Goal: Task Accomplishment & Management: Complete application form

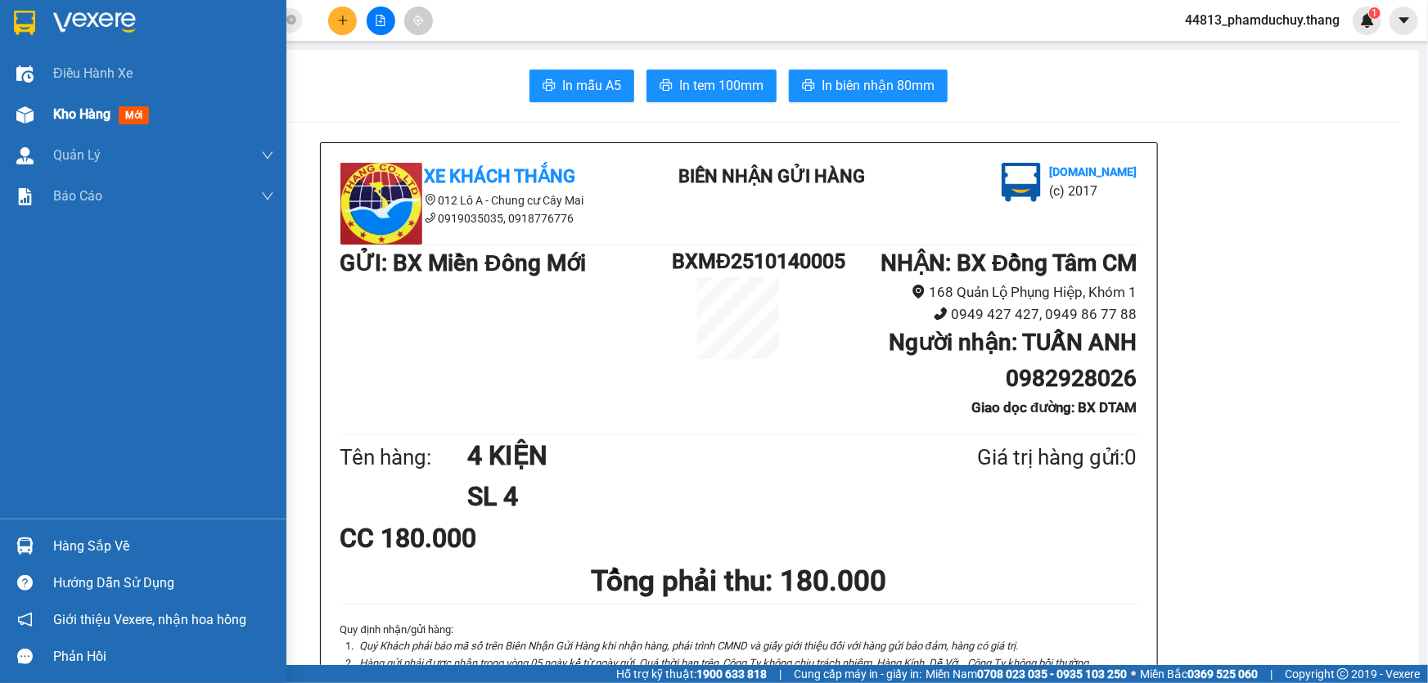
click at [74, 110] on span "Kho hàng" at bounding box center [81, 114] width 57 height 16
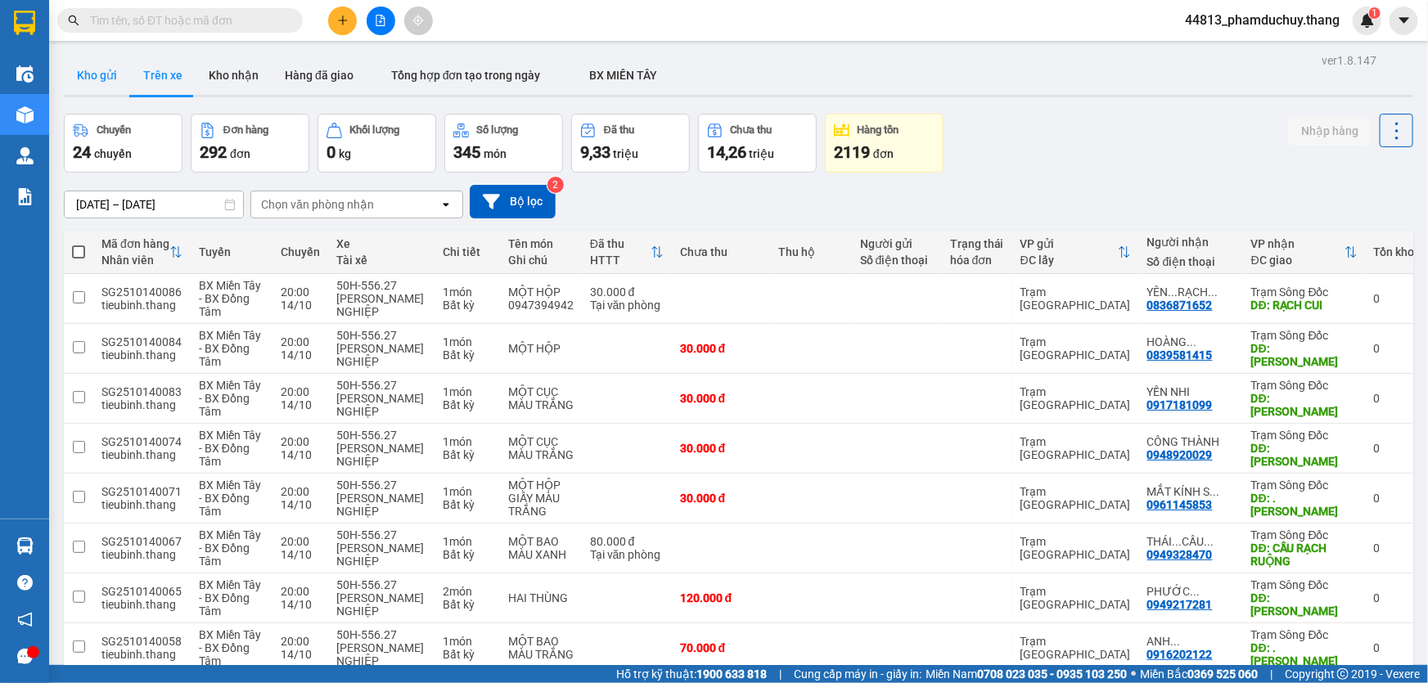
click at [103, 77] on button "Kho gửi" at bounding box center [97, 75] width 66 height 39
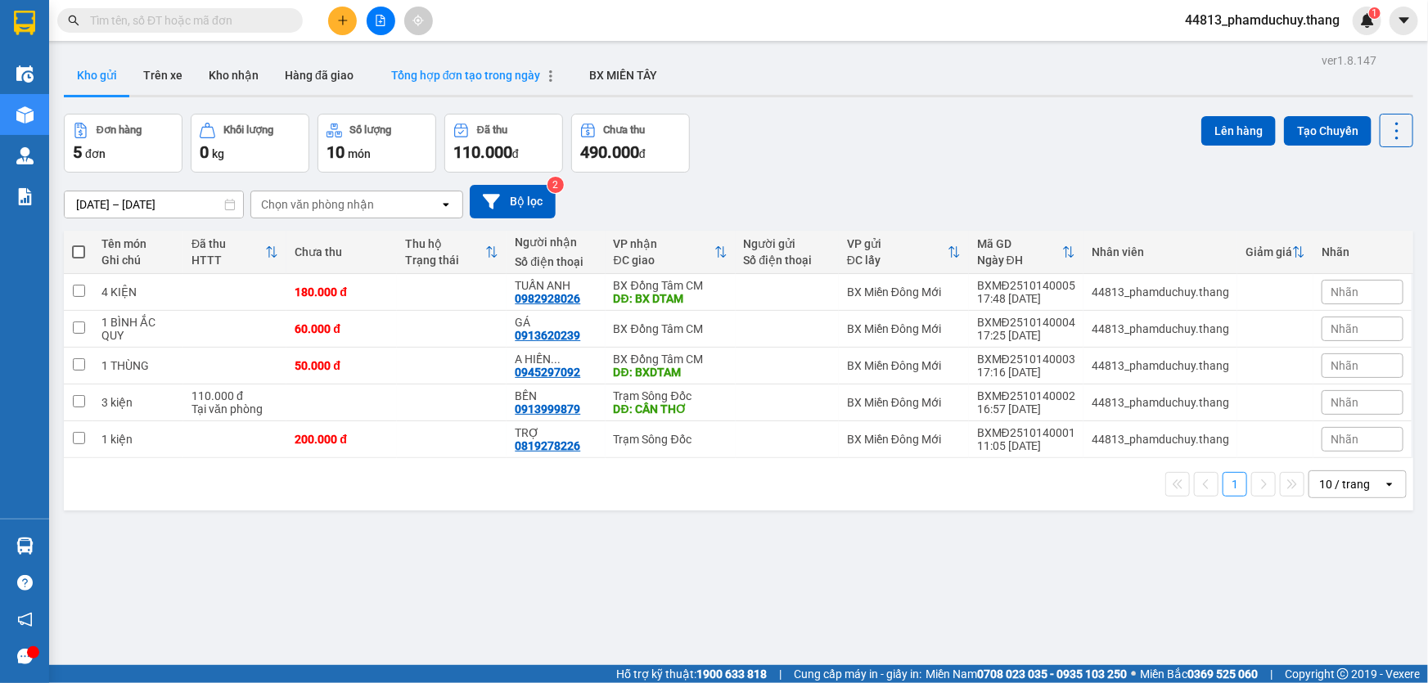
click at [438, 73] on span "Tổng hợp đơn tạo trong ngày" at bounding box center [466, 75] width 150 height 13
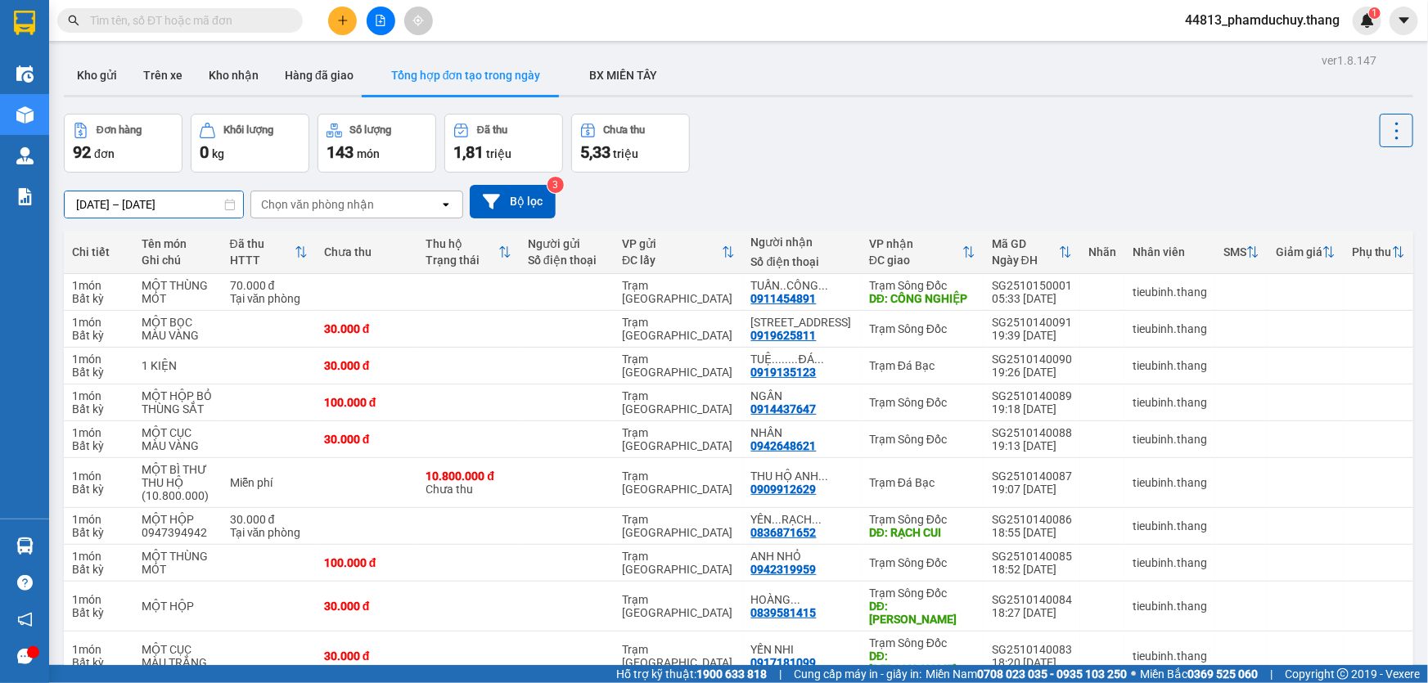
click at [170, 202] on input "14/10/2025 – 15/10/2025" at bounding box center [154, 204] width 178 height 26
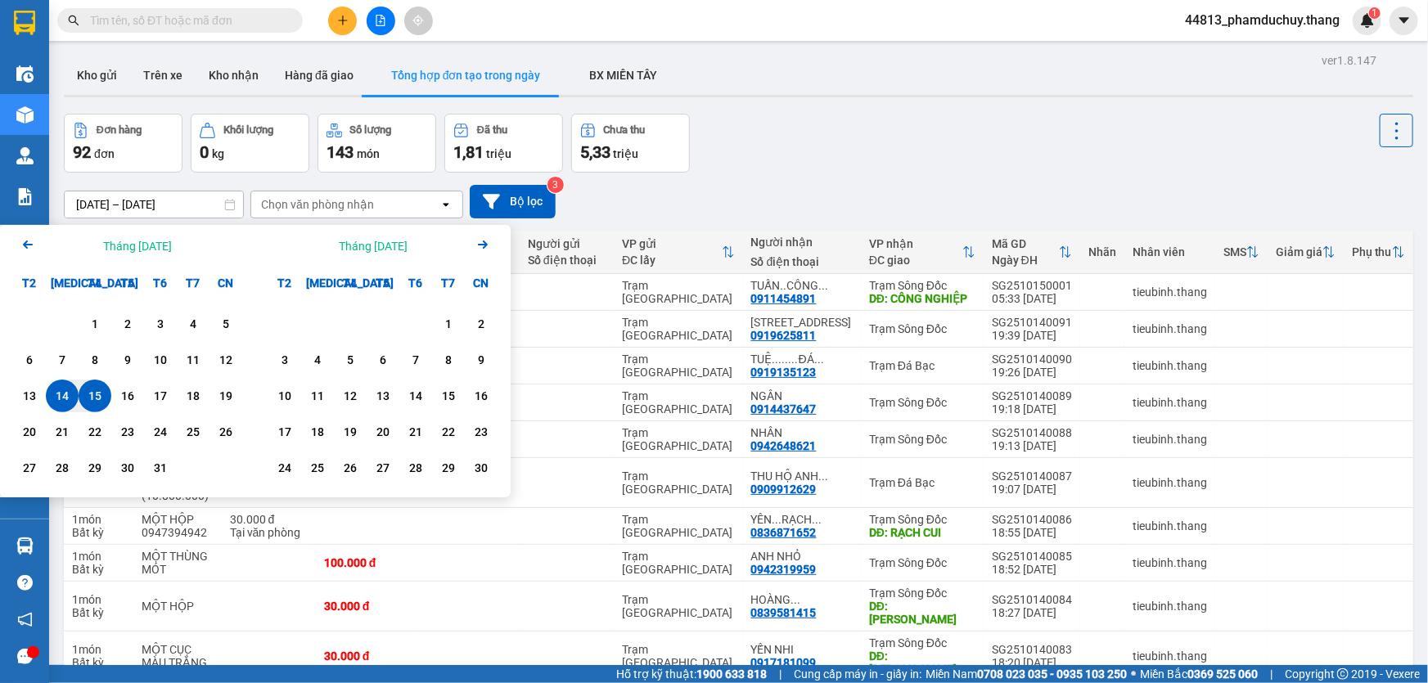
click at [71, 386] on div "14" at bounding box center [62, 396] width 23 height 20
type input "14/10/2025 – 14/10/2025"
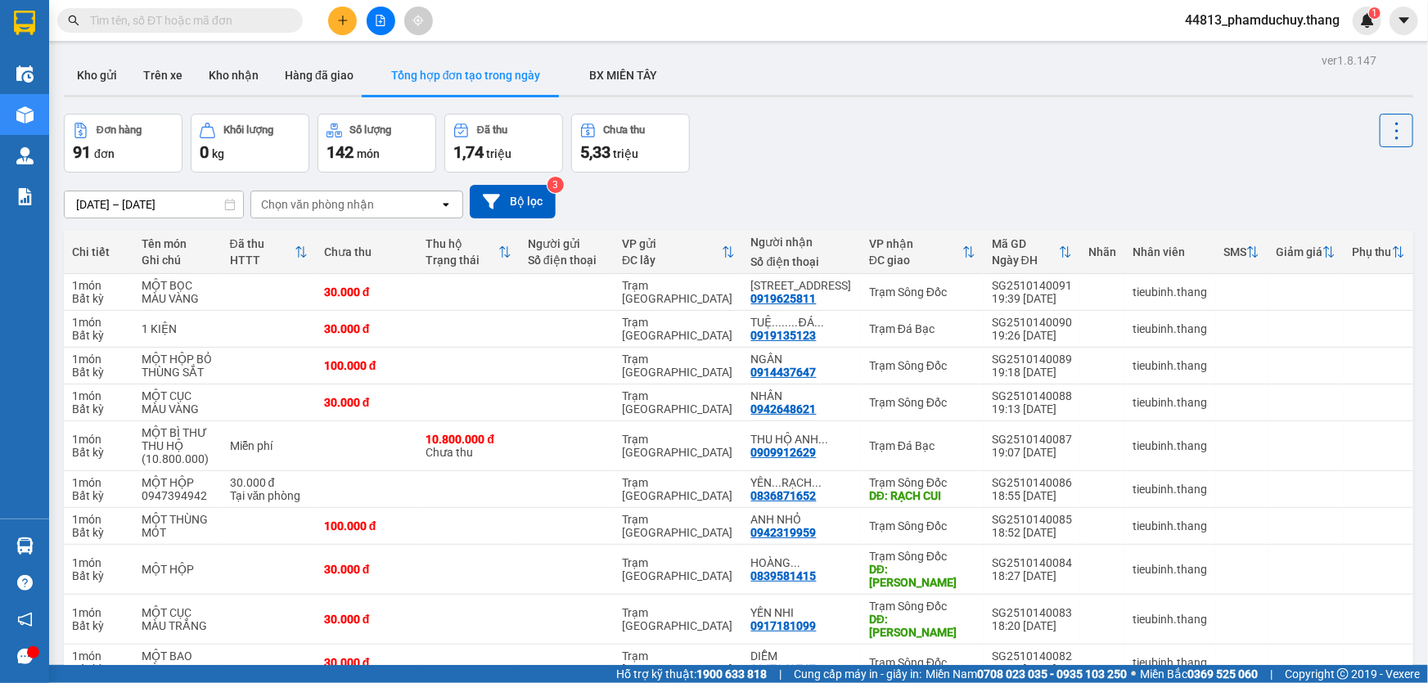
click at [339, 25] on icon "plus" at bounding box center [342, 20] width 11 height 11
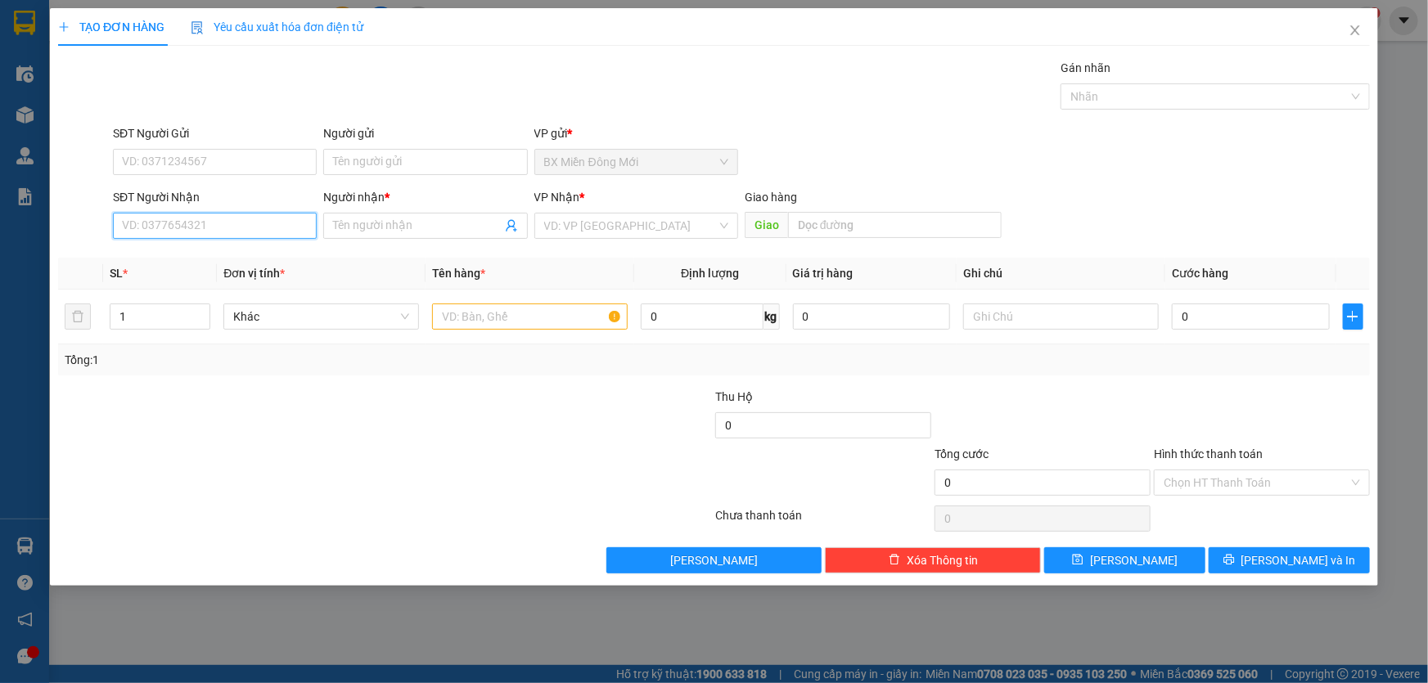
click at [238, 220] on input "SĐT Người Nhận" at bounding box center [215, 226] width 204 height 26
type input "0944213194"
click at [268, 255] on div "0944213194 - NHÂN" at bounding box center [215, 259] width 184 height 18
type input "NHÂN"
type input "PHƯỚC LONG"
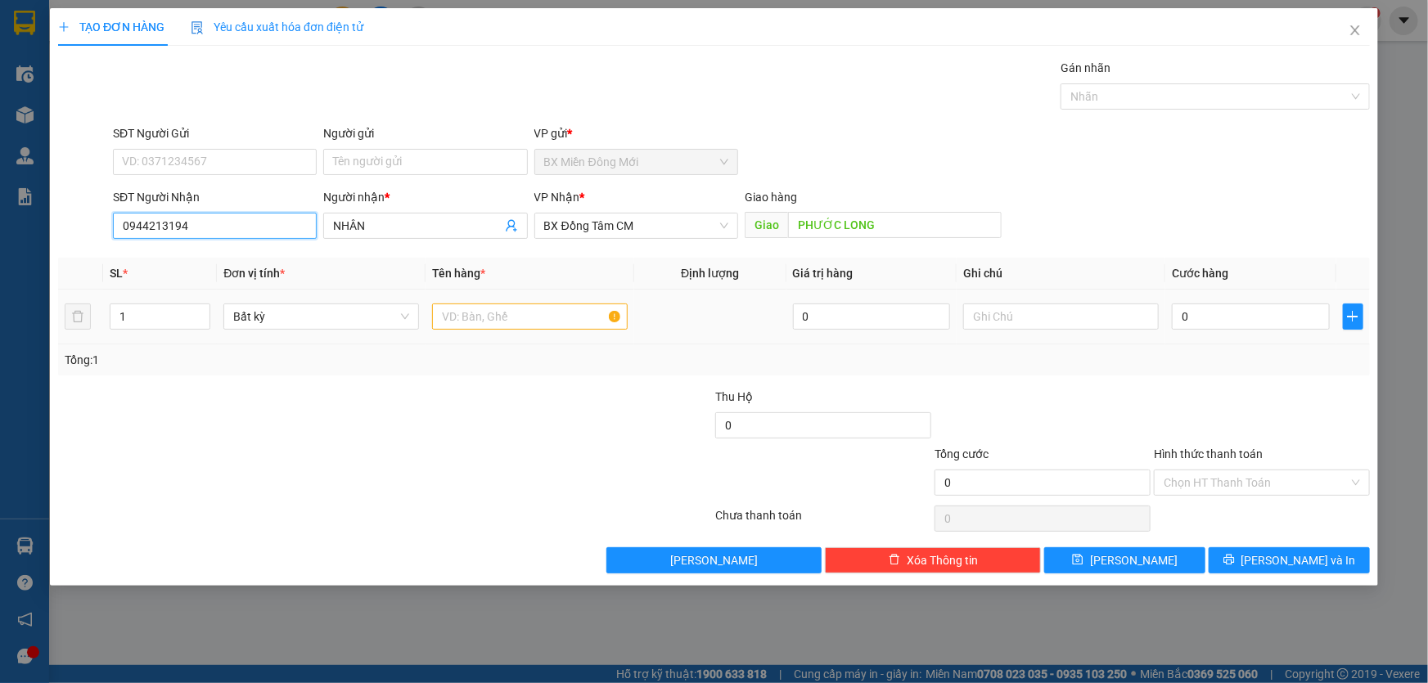
type input "0944213194"
click at [506, 310] on input "text" at bounding box center [530, 317] width 196 height 26
type input "1 hộp trắng nhỏ"
click at [1222, 324] on input "0" at bounding box center [1251, 317] width 158 height 26
type input "4"
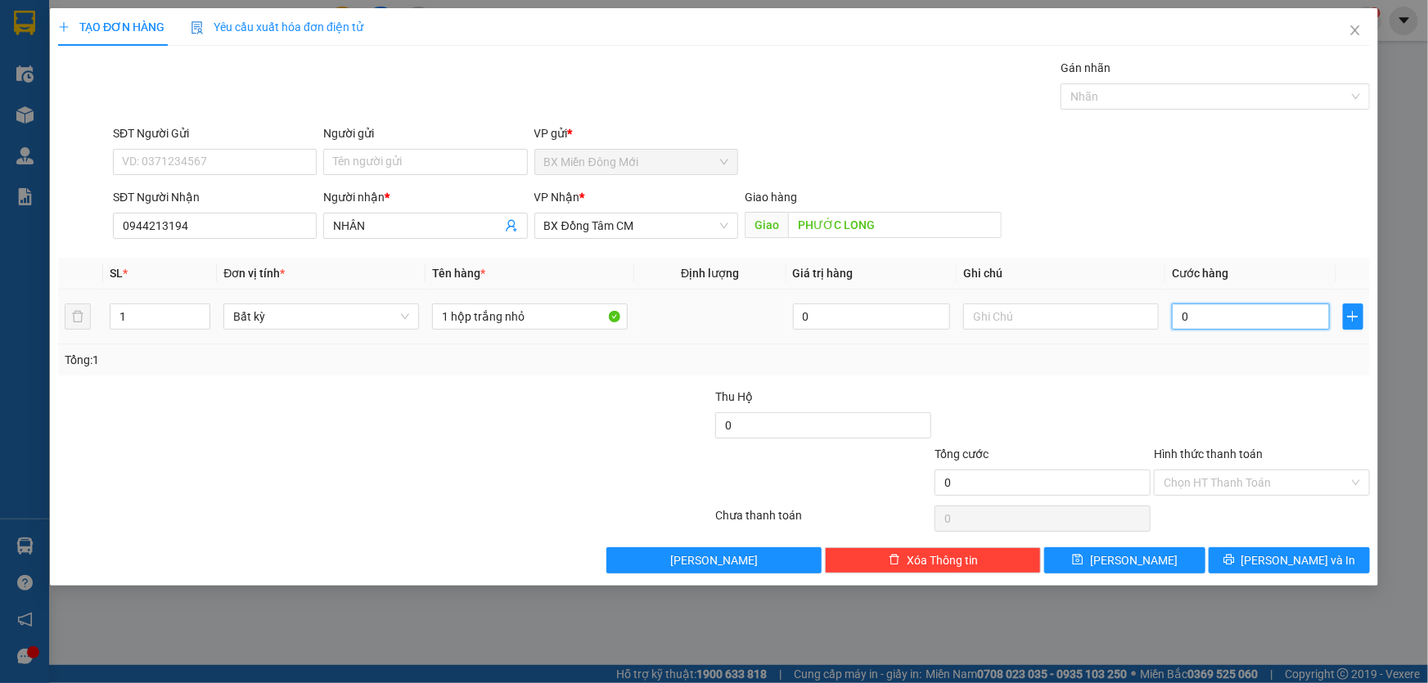
type input "4"
type input "40"
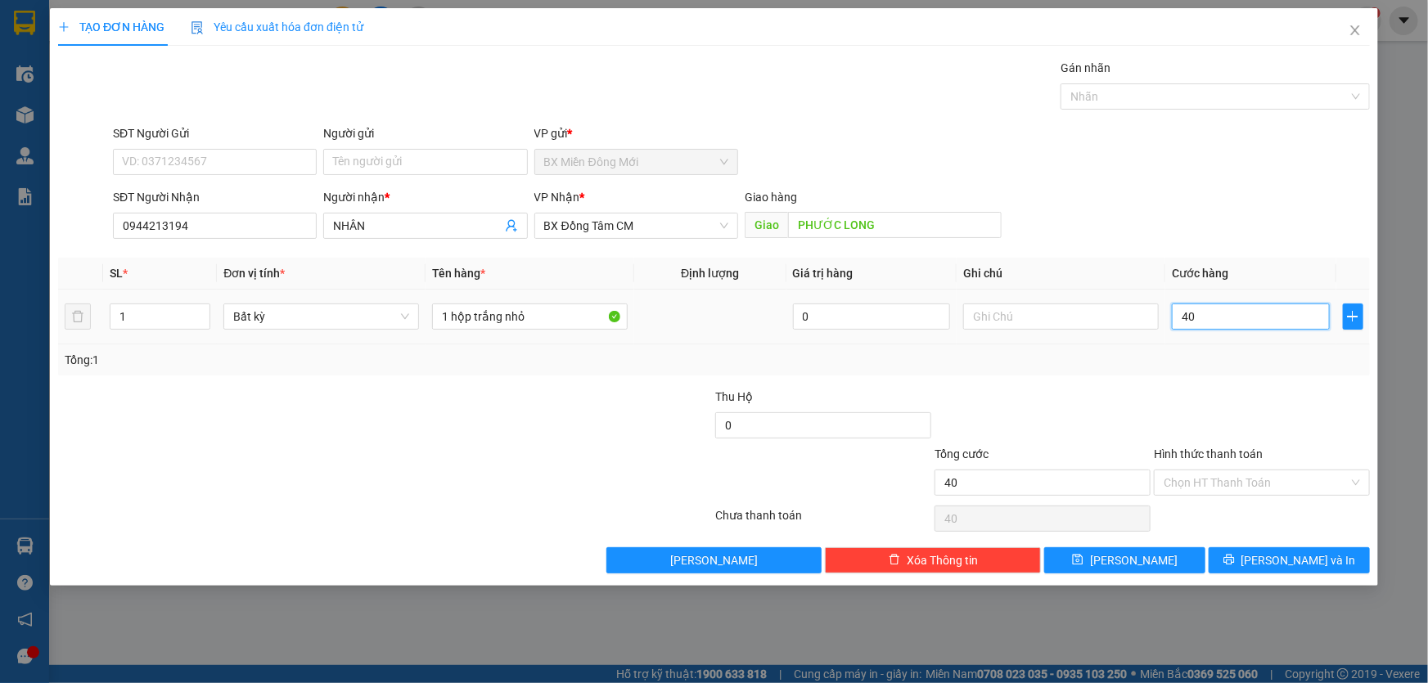
type input "400"
type input "4.000"
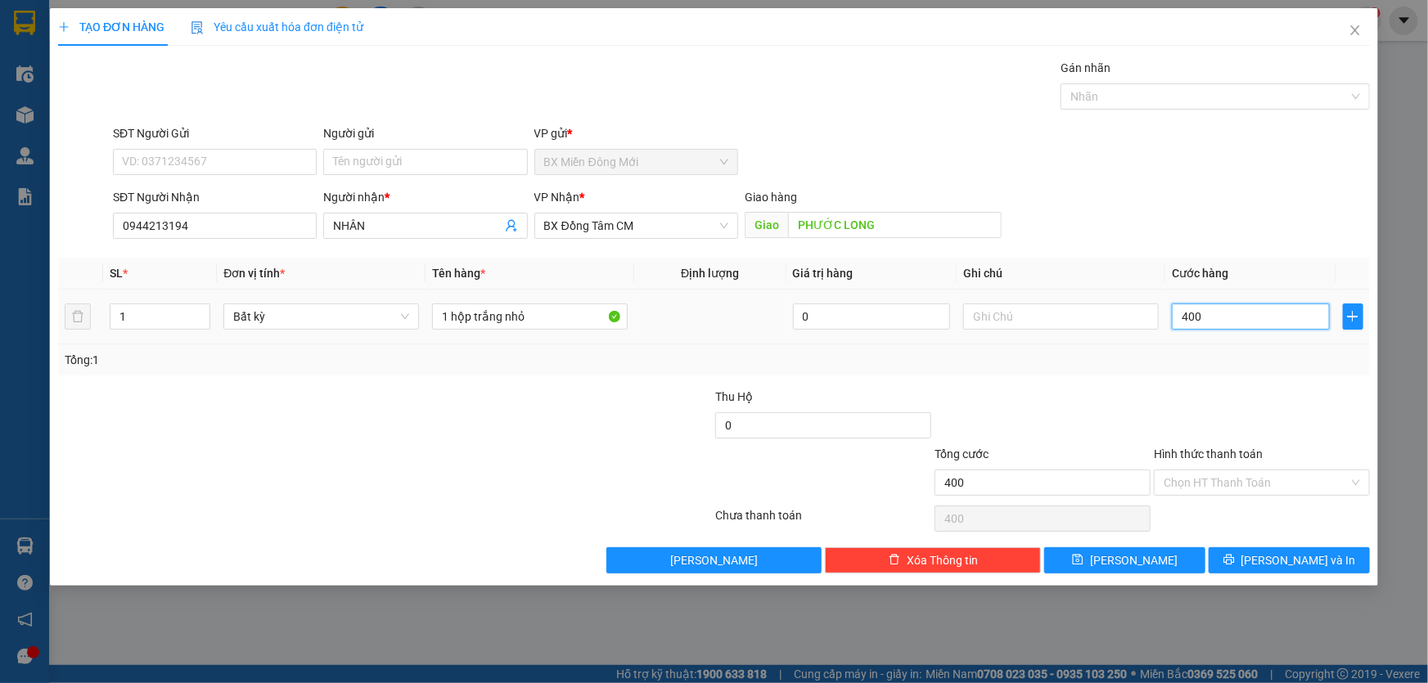
type input "4.000"
type input "40.000"
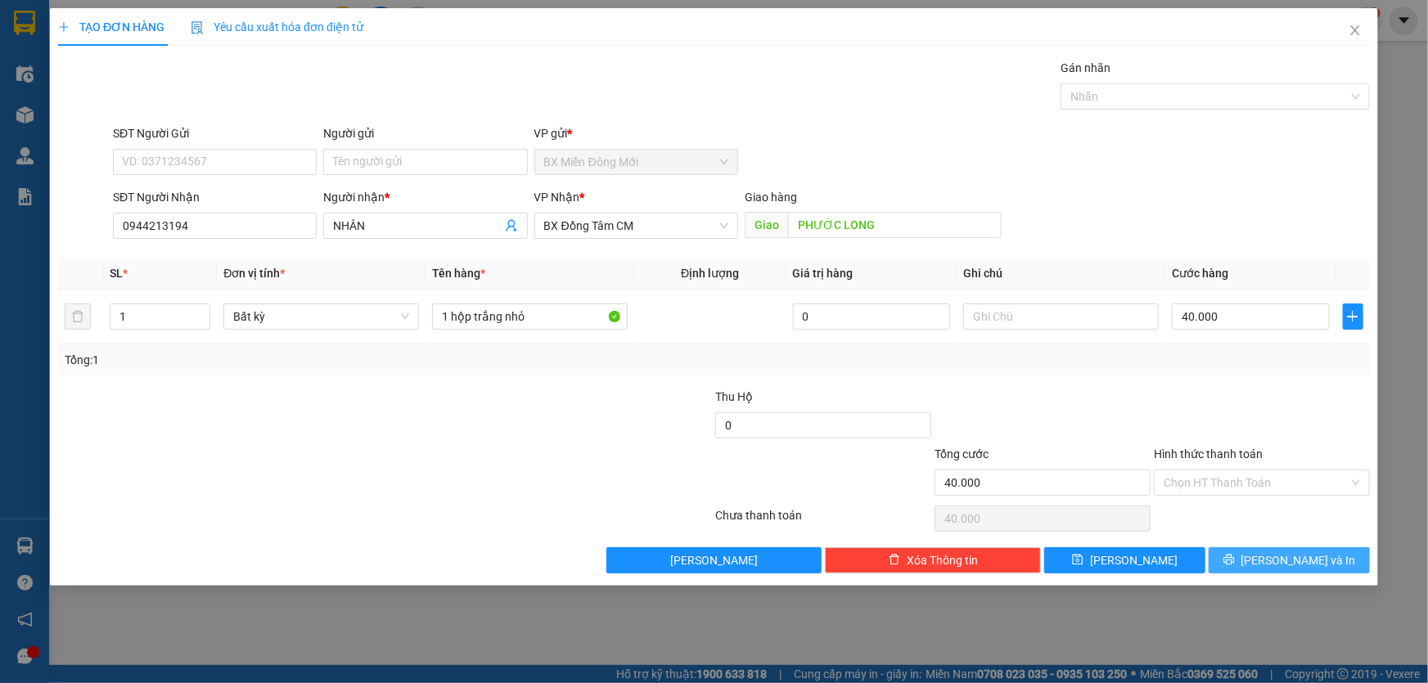
click at [1252, 556] on button "Lưu và In" at bounding box center [1289, 560] width 161 height 26
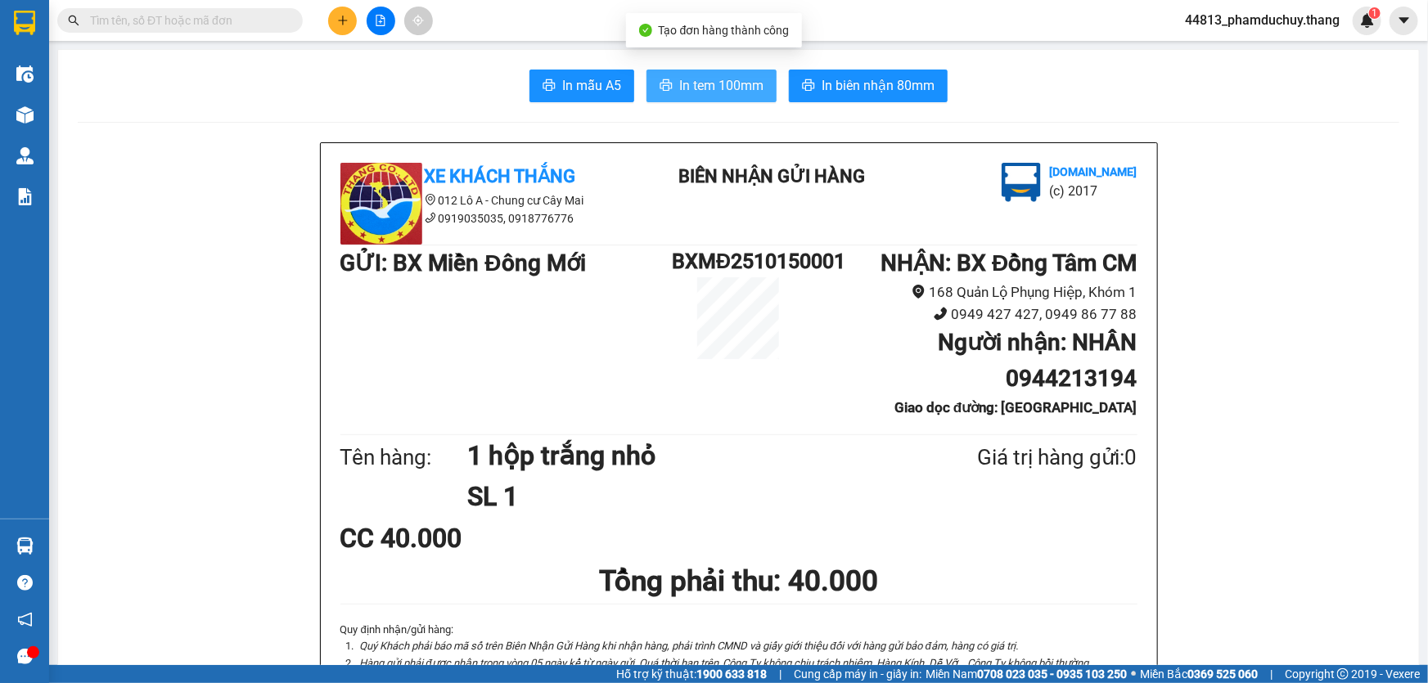
click at [740, 82] on span "In tem 100mm" at bounding box center [721, 85] width 84 height 20
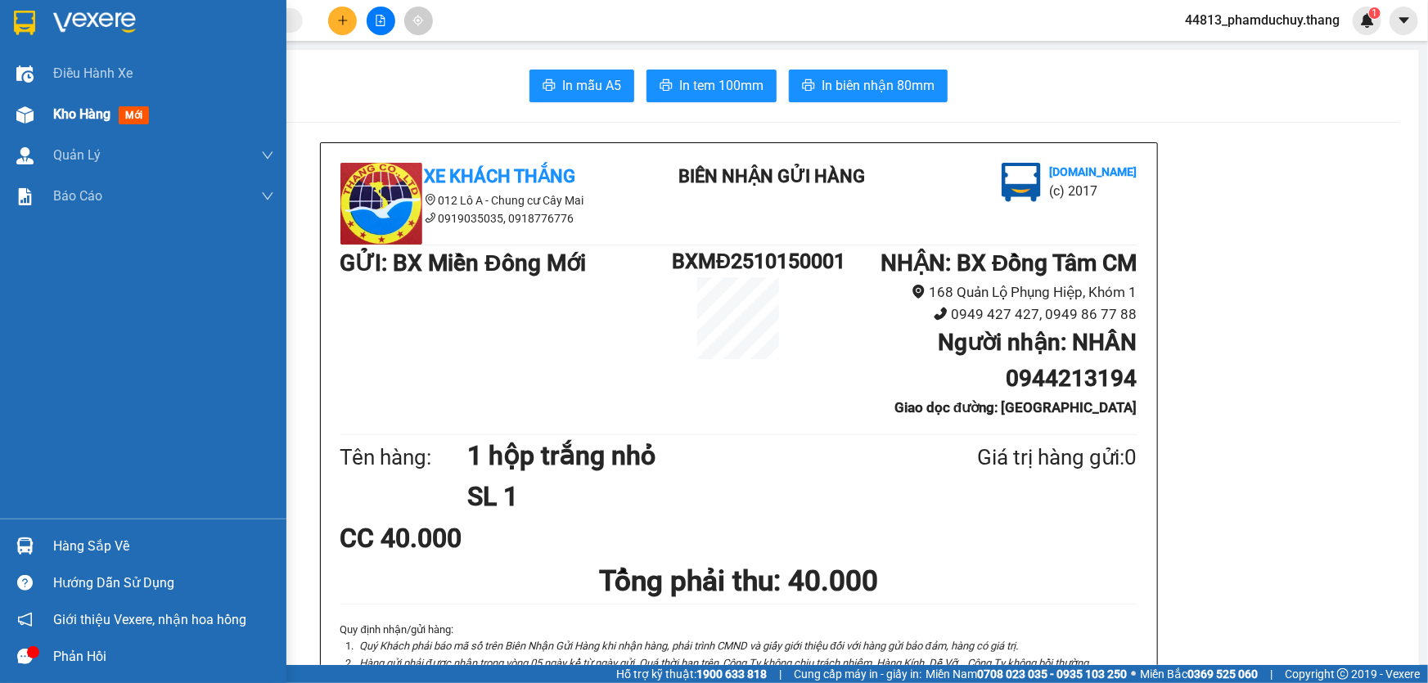
click at [50, 107] on div "Kho hàng mới" at bounding box center [143, 114] width 286 height 41
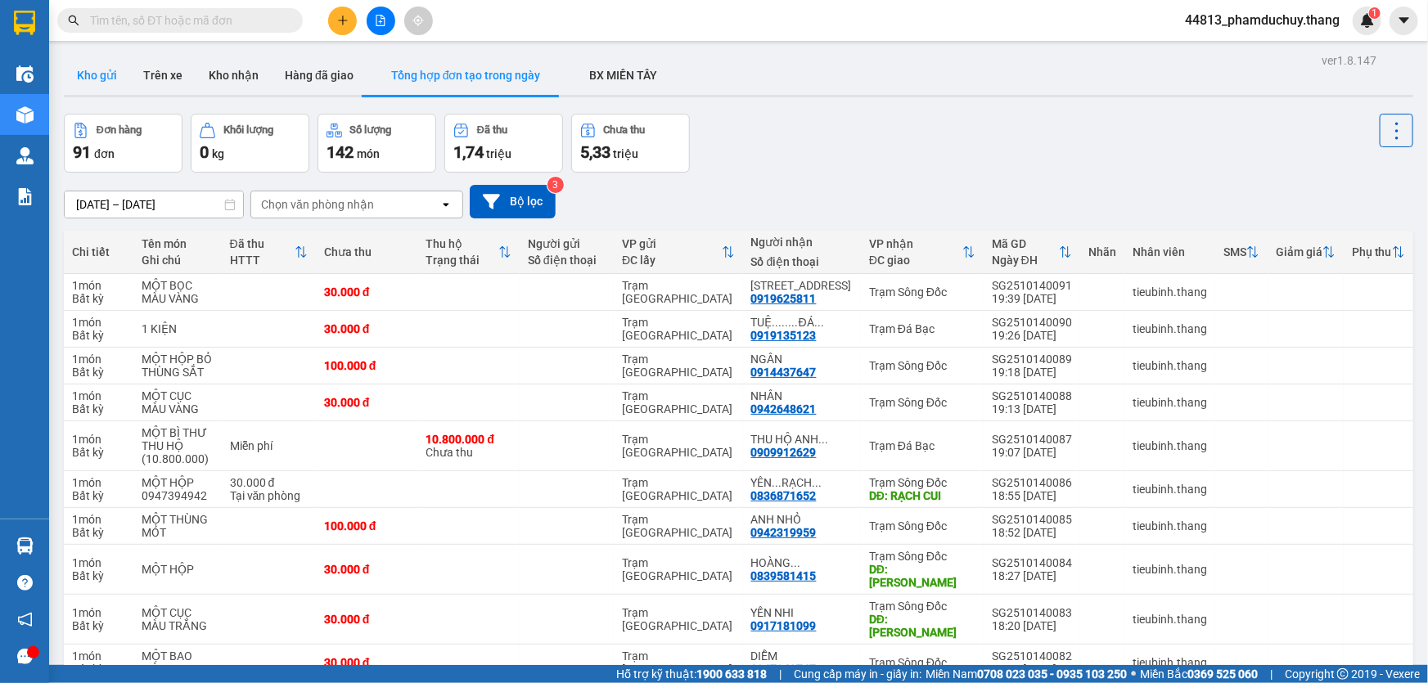
click at [107, 82] on button "Kho gửi" at bounding box center [97, 75] width 66 height 39
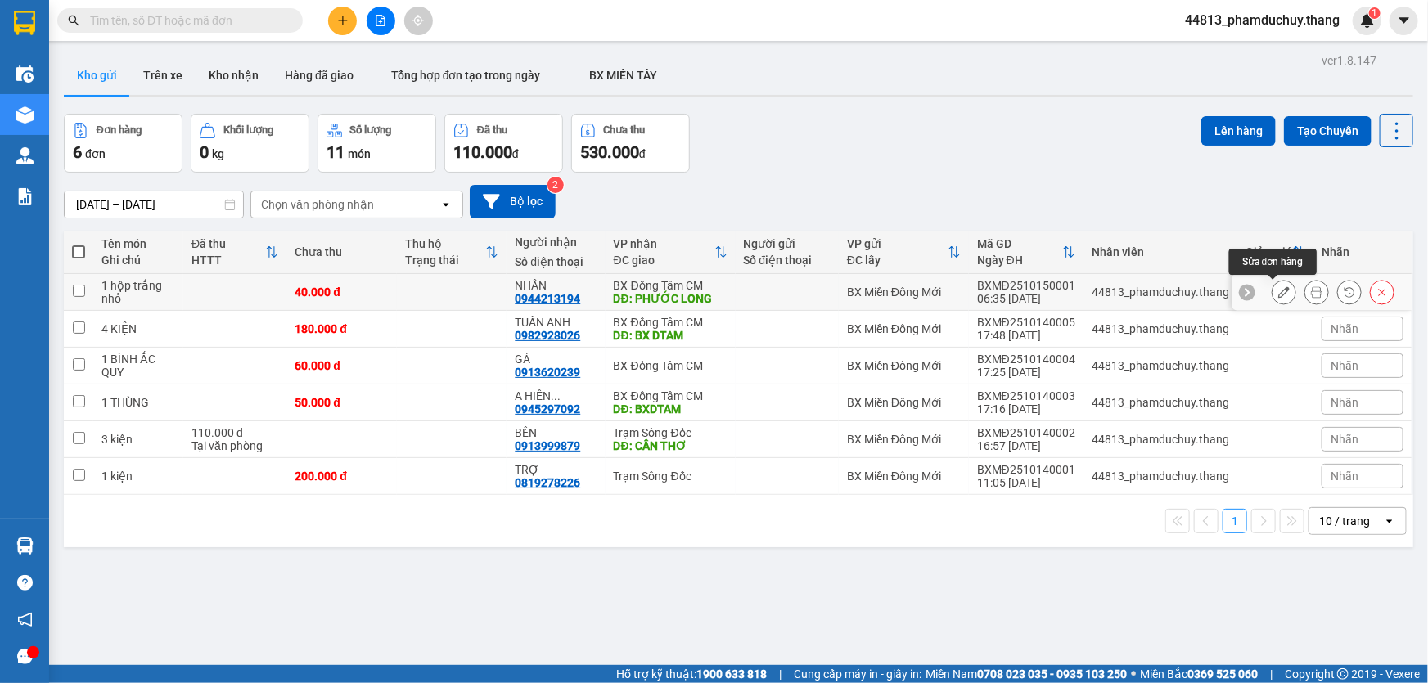
click at [1272, 288] on button at bounding box center [1283, 292] width 23 height 29
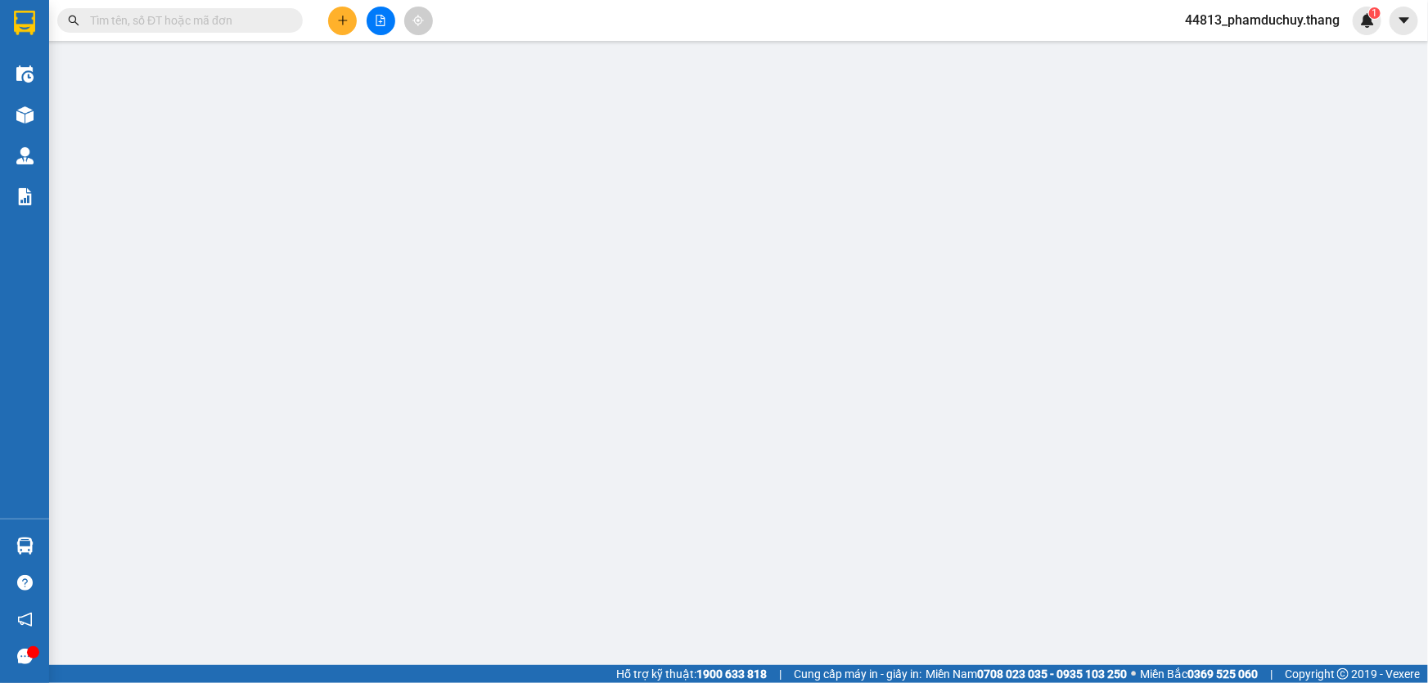
type input "0944213194"
type input "NHÂN"
type input "PHƯỚC LONG"
type input "40.000"
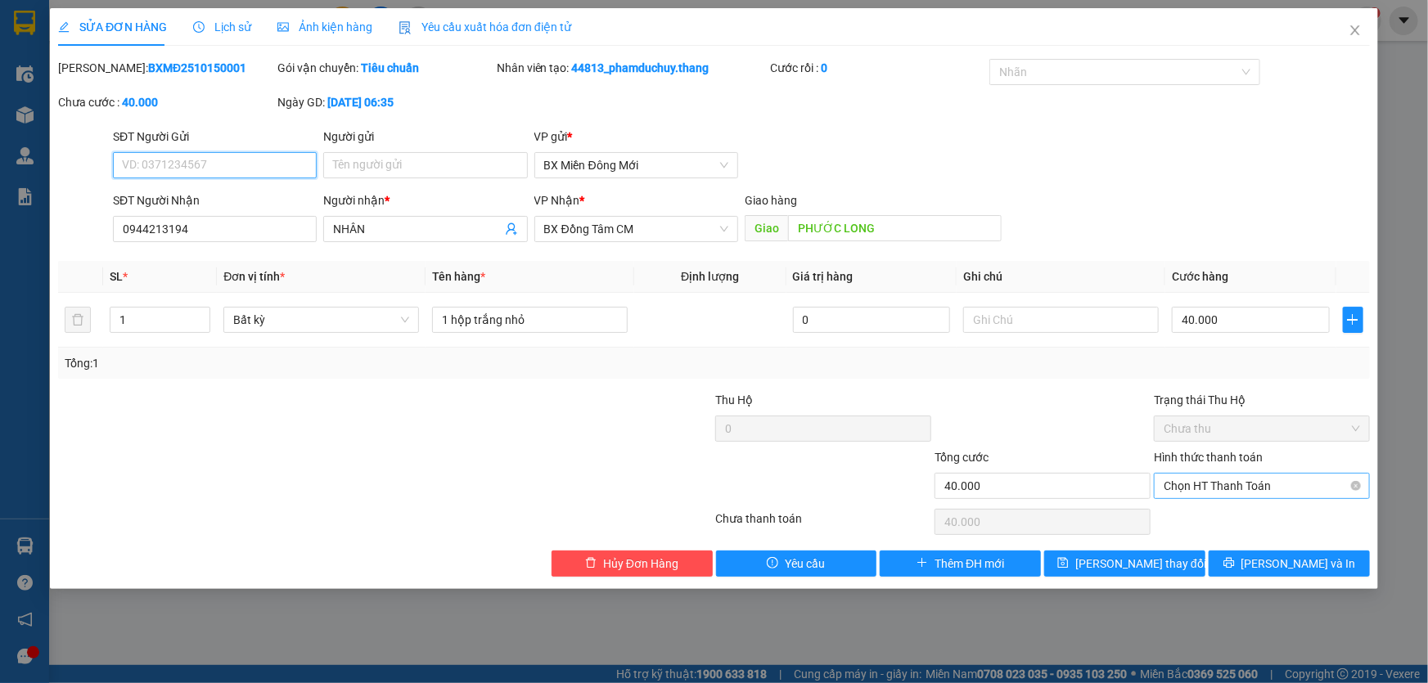
click at [1242, 480] on span "Chọn HT Thanh Toán" at bounding box center [1262, 486] width 196 height 25
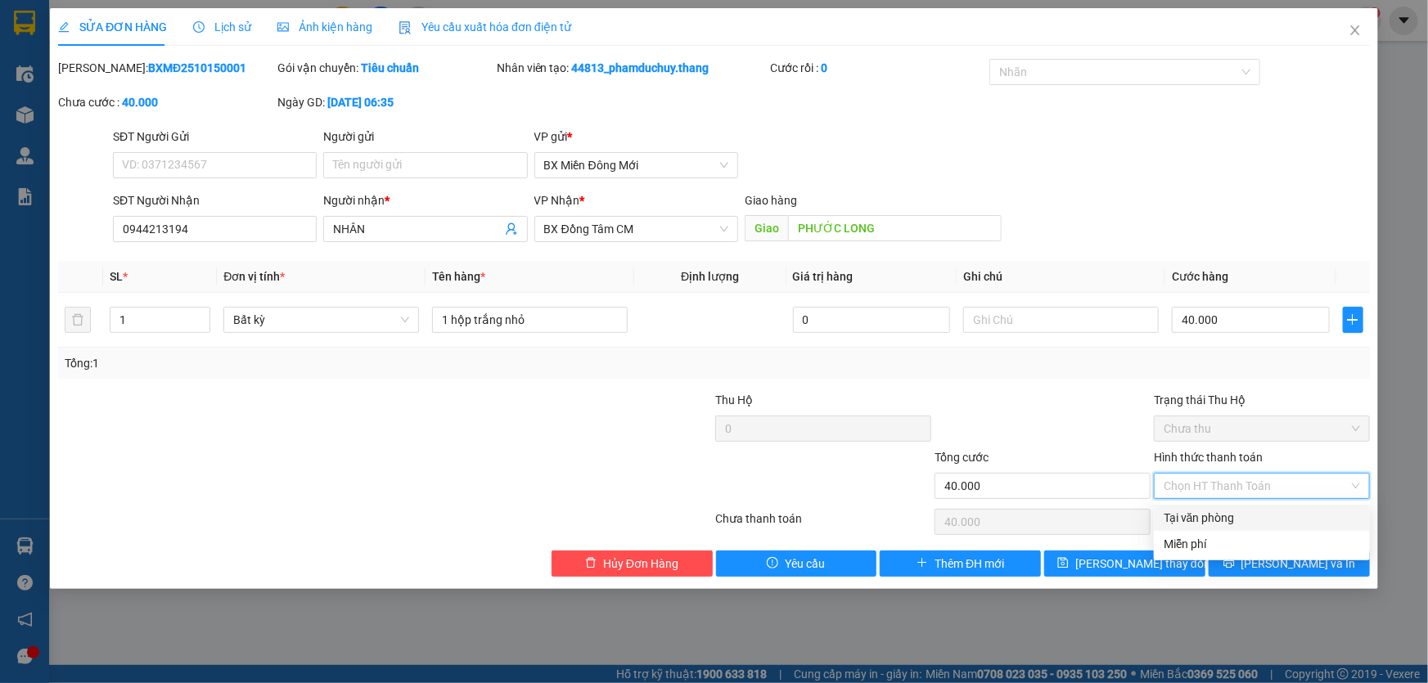
click at [1234, 519] on div "Tại văn phòng" at bounding box center [1262, 518] width 196 height 18
type input "0"
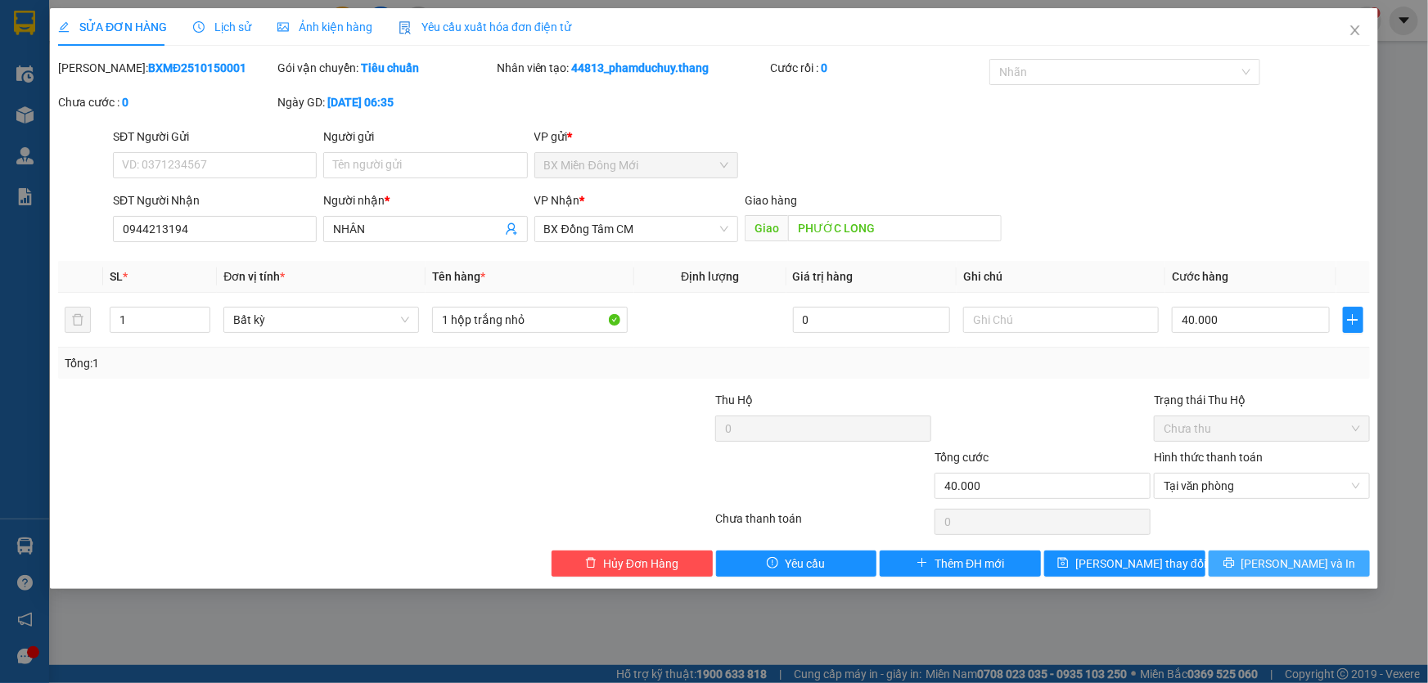
click at [1286, 565] on span "Lưu và In" at bounding box center [1298, 564] width 115 height 18
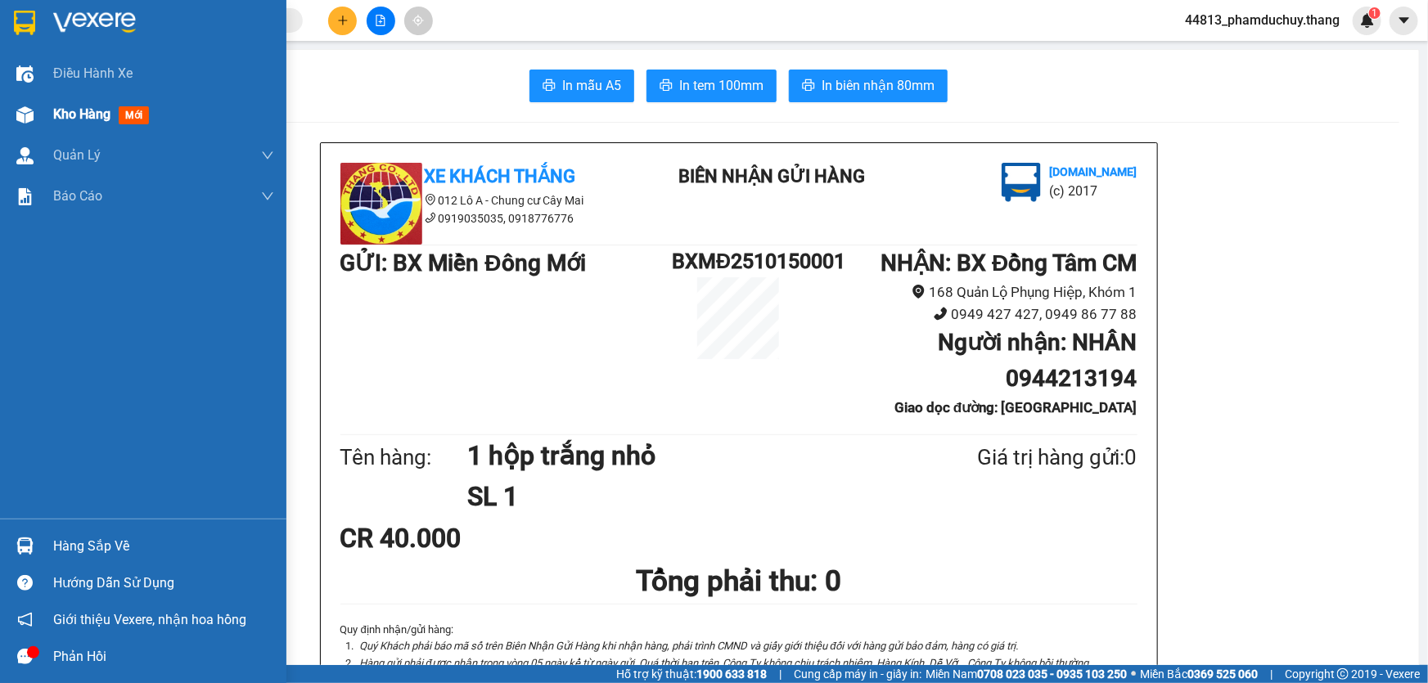
click at [31, 113] on img at bounding box center [24, 114] width 17 height 17
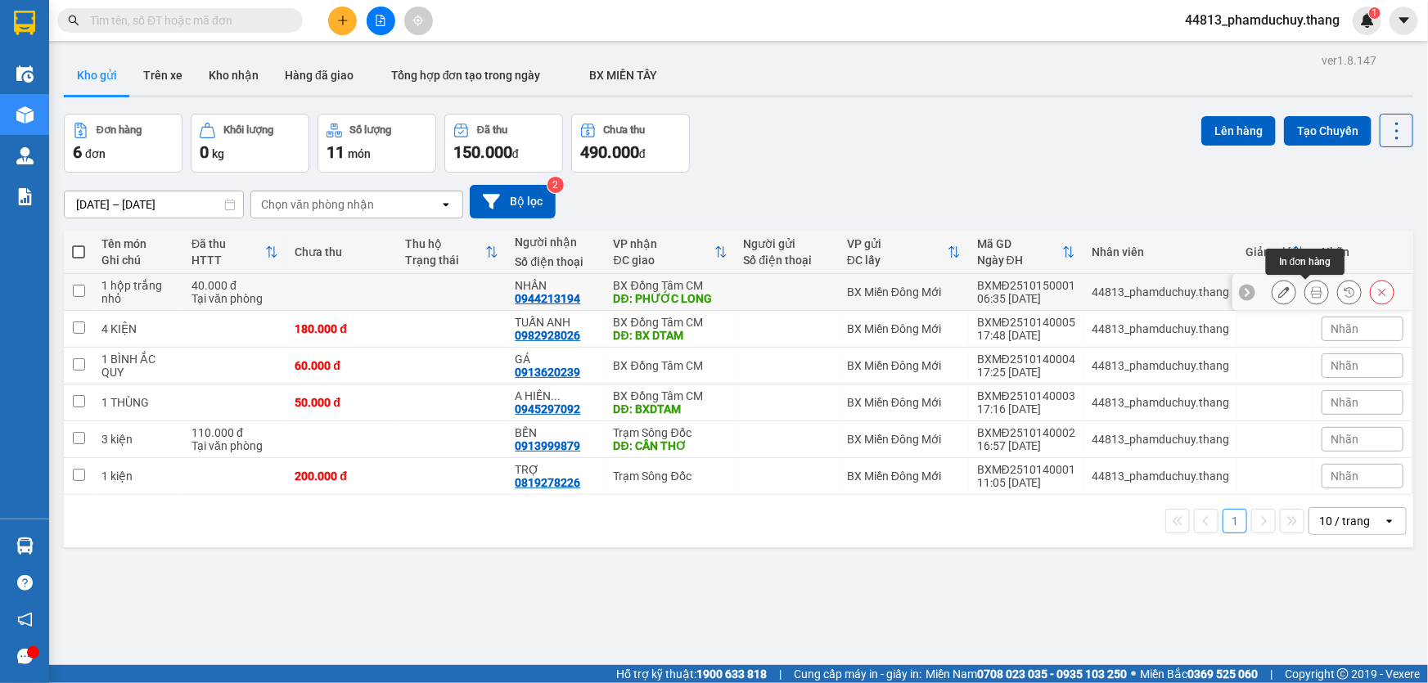
click at [1311, 290] on icon at bounding box center [1316, 291] width 11 height 11
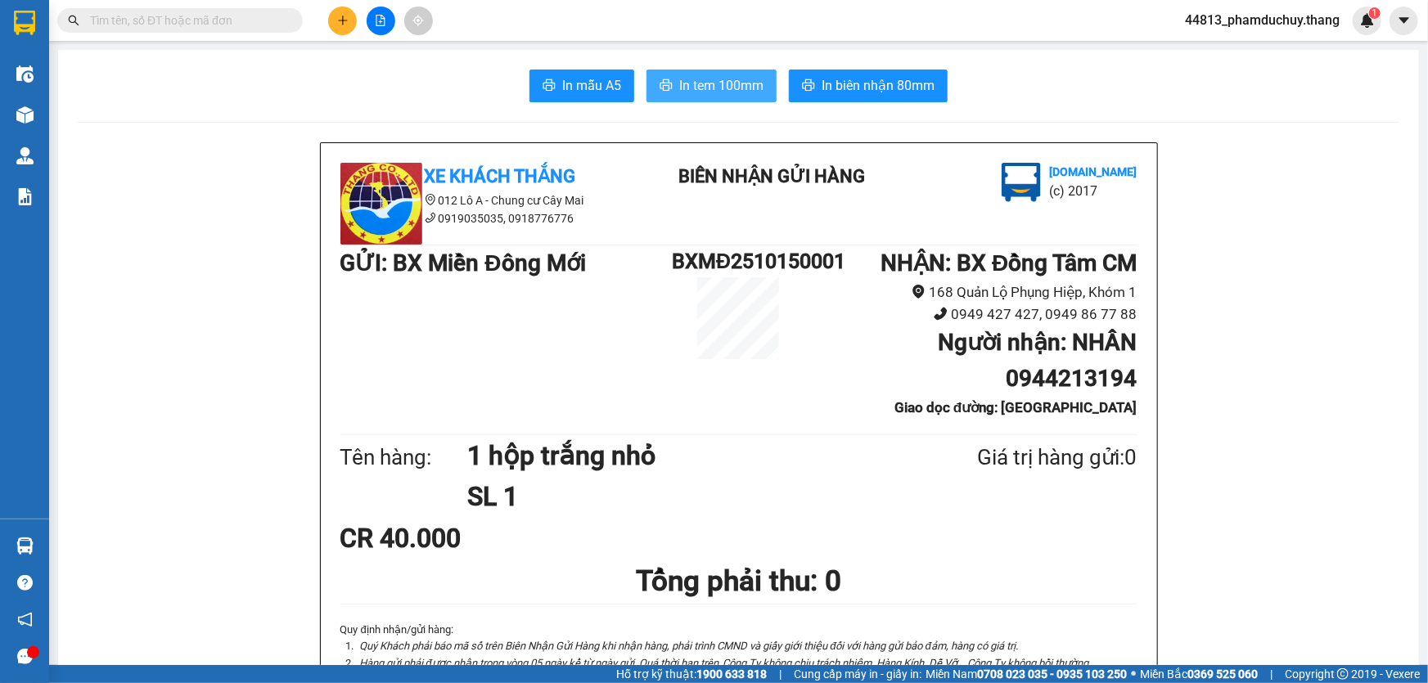
click at [731, 87] on span "In tem 100mm" at bounding box center [721, 85] width 84 height 20
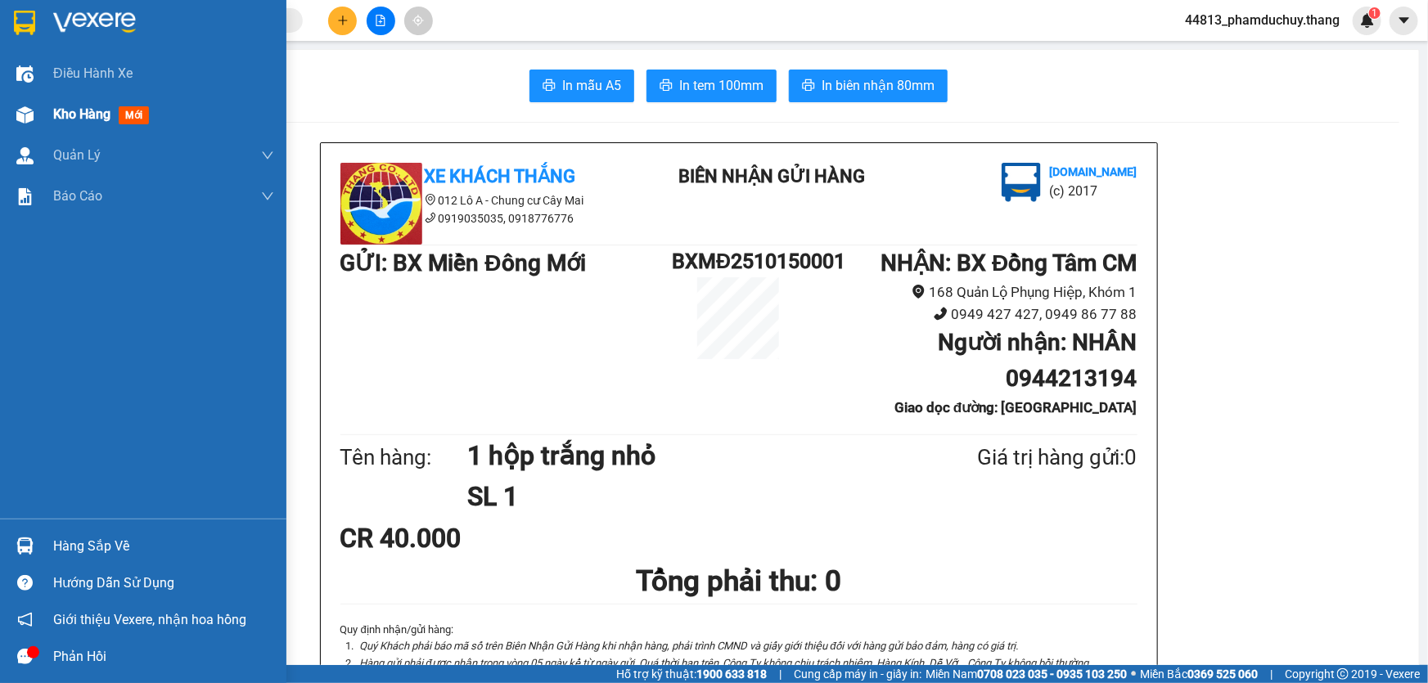
click at [20, 111] on img at bounding box center [24, 114] width 17 height 17
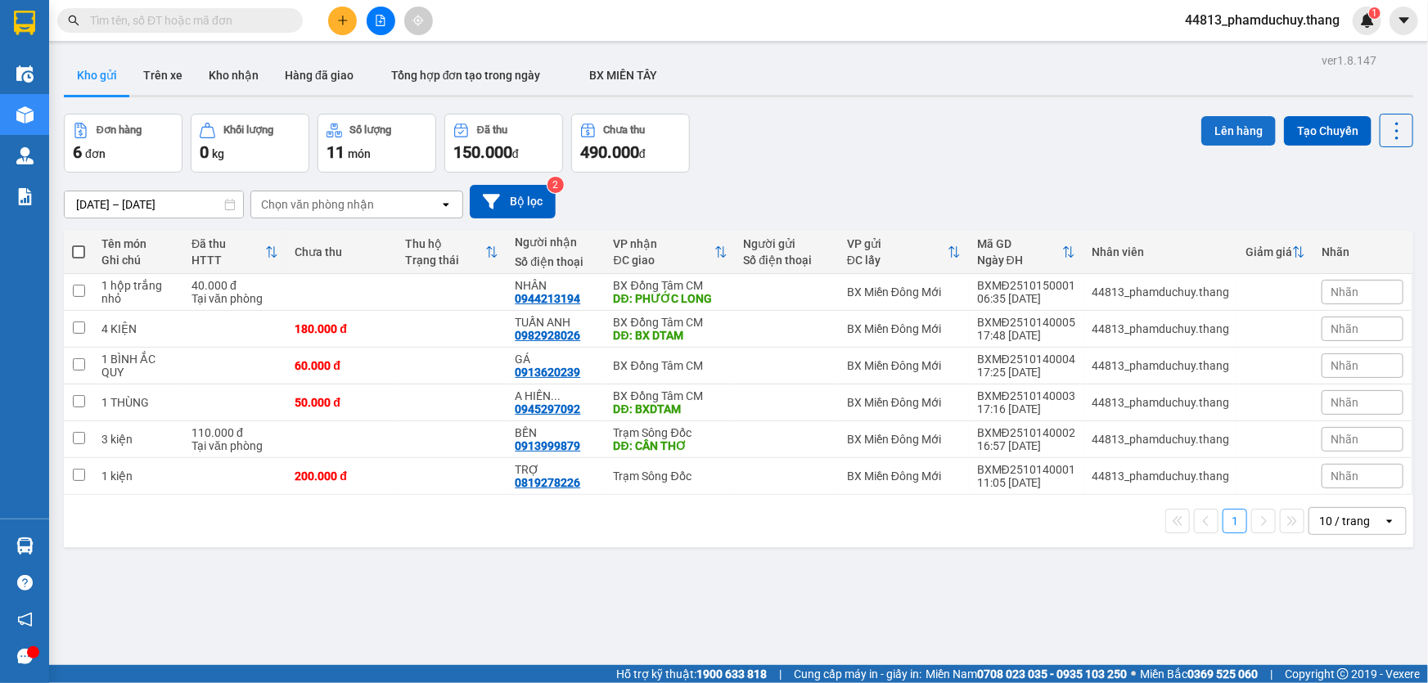
click at [1221, 129] on button "Lên hàng" at bounding box center [1238, 130] width 74 height 29
click at [79, 247] on span at bounding box center [78, 251] width 13 height 13
click at [79, 244] on input "checkbox" at bounding box center [79, 244] width 0 height 0
checkbox input "true"
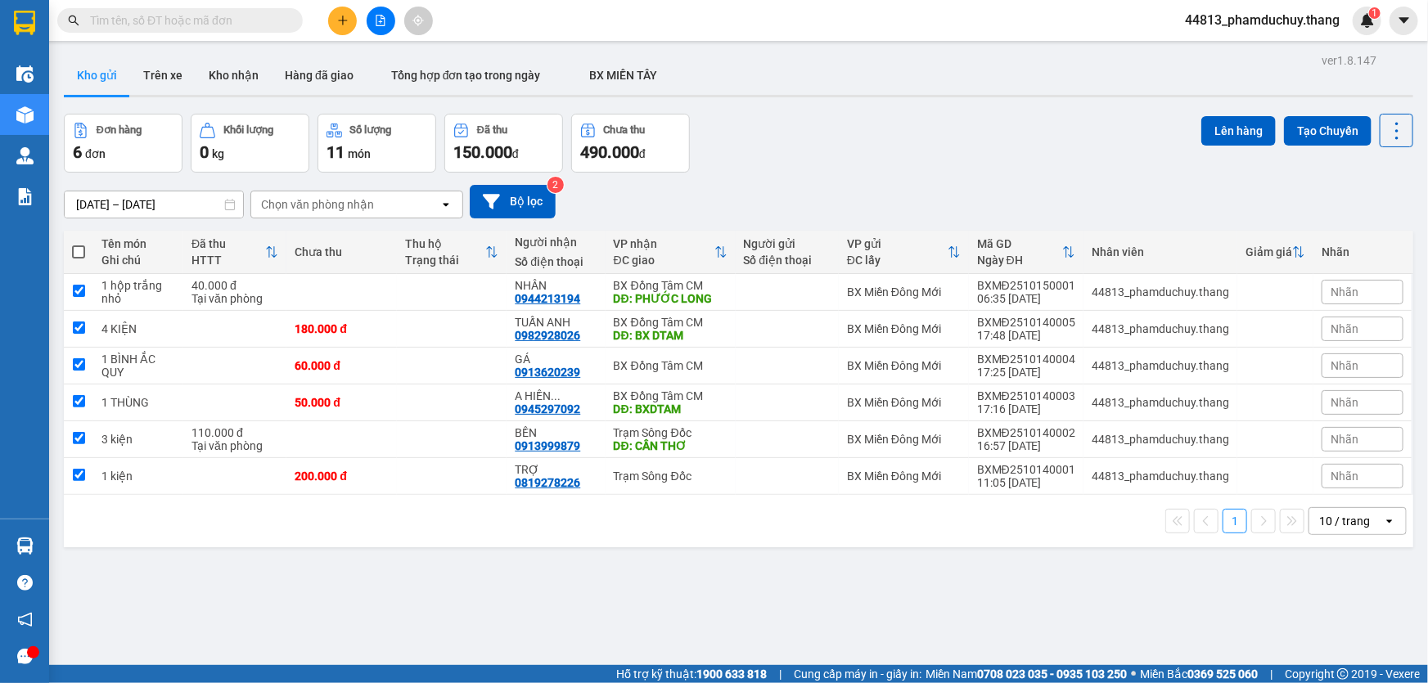
checkbox input "true"
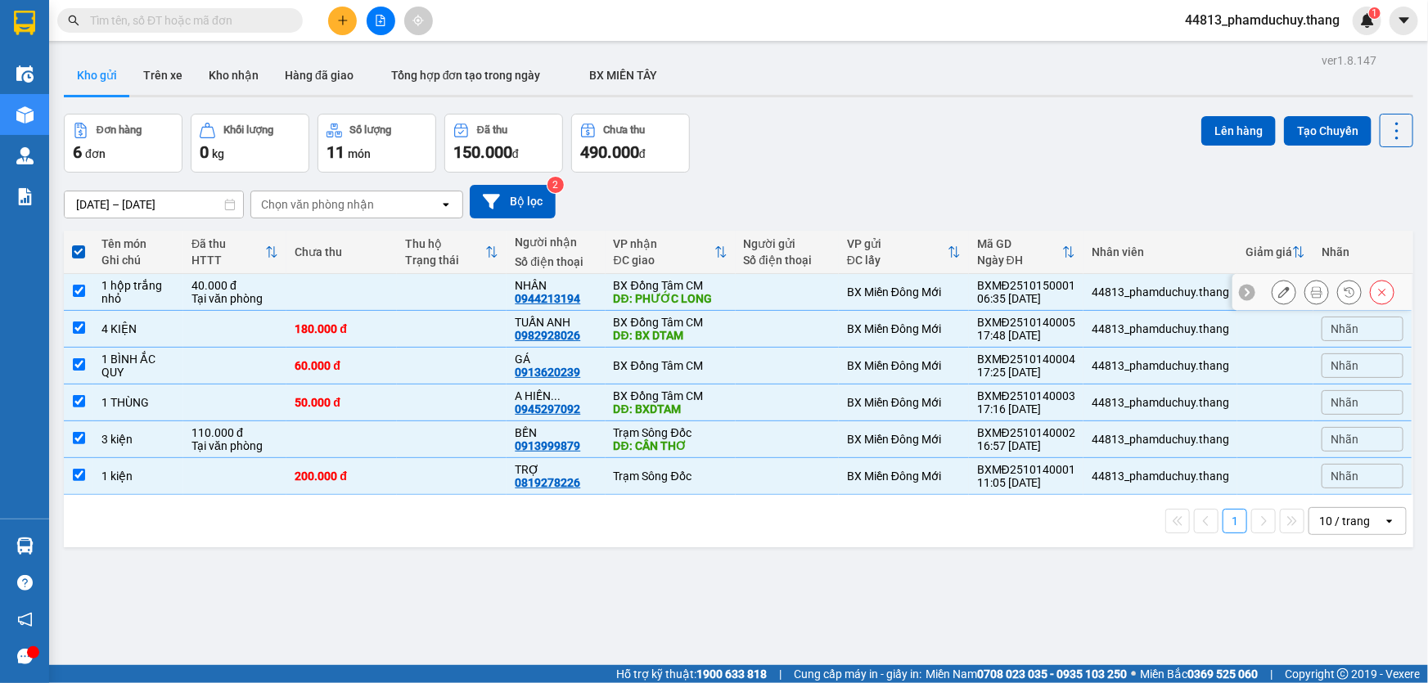
click at [82, 286] on input "checkbox" at bounding box center [79, 291] width 12 height 12
checkbox input "false"
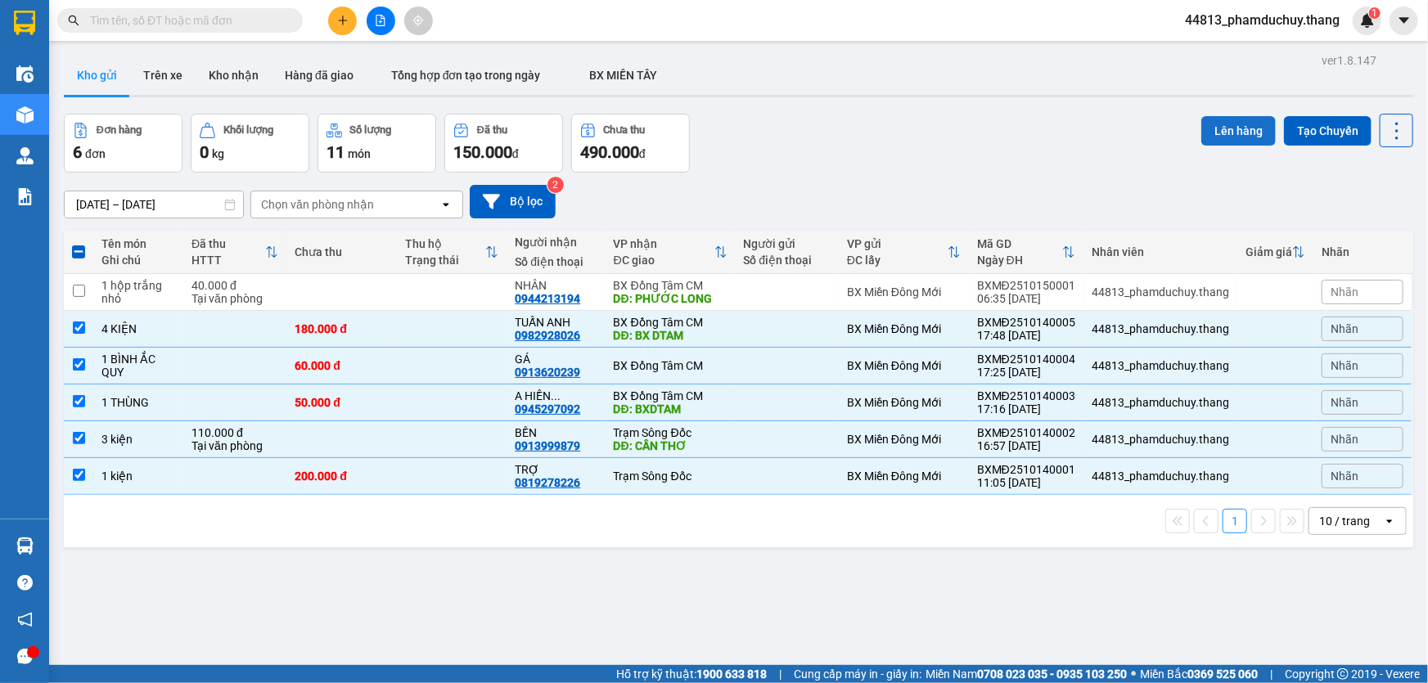
click at [1221, 126] on button "Lên hàng" at bounding box center [1238, 130] width 74 height 29
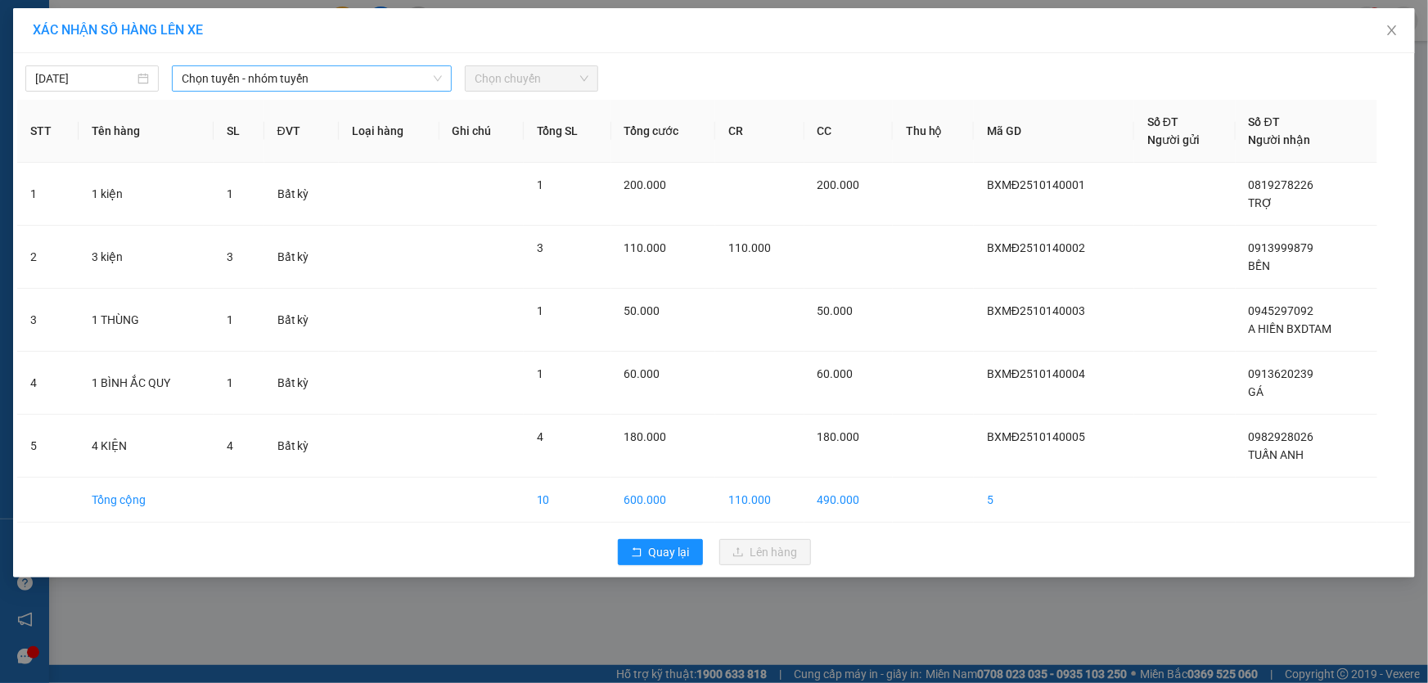
click at [399, 83] on span "Chọn tuyến - nhóm tuyến" at bounding box center [312, 78] width 260 height 25
click at [109, 85] on input "15/10/2025" at bounding box center [84, 79] width 99 height 18
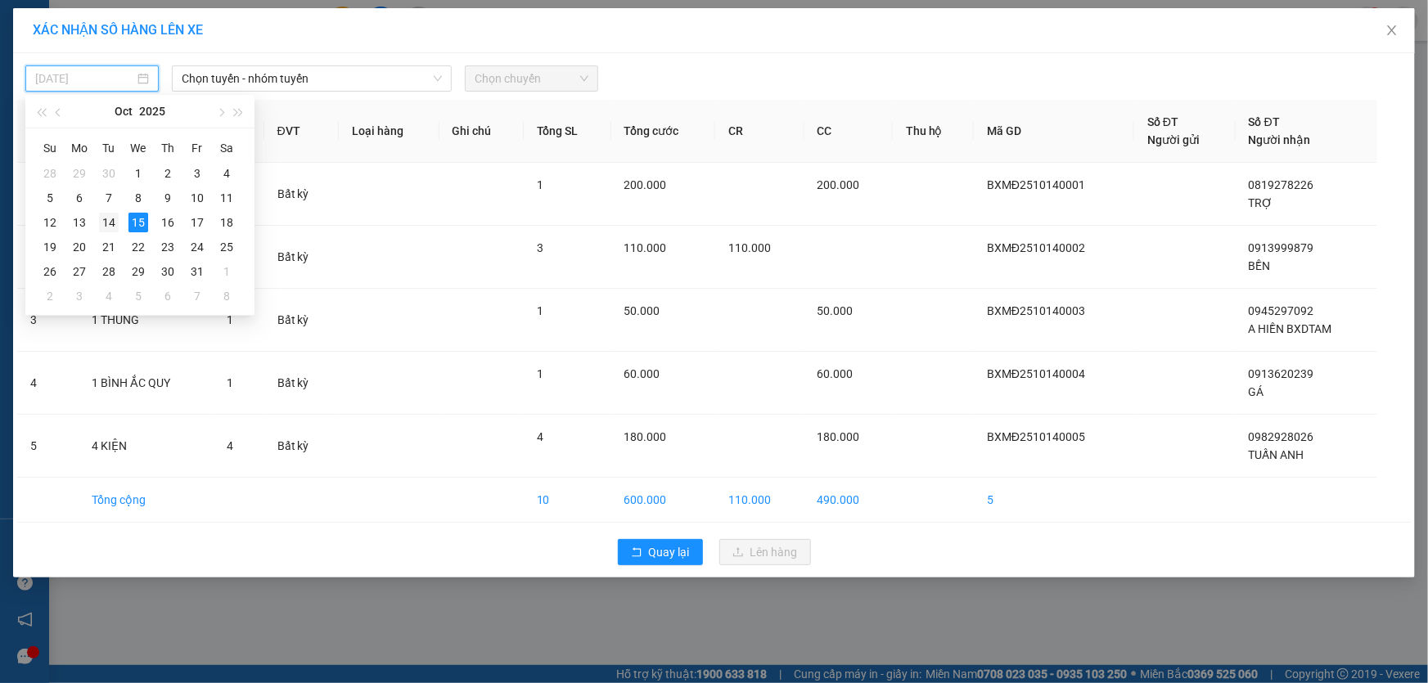
click at [109, 223] on div "14" at bounding box center [109, 223] width 20 height 20
type input "[DATE]"
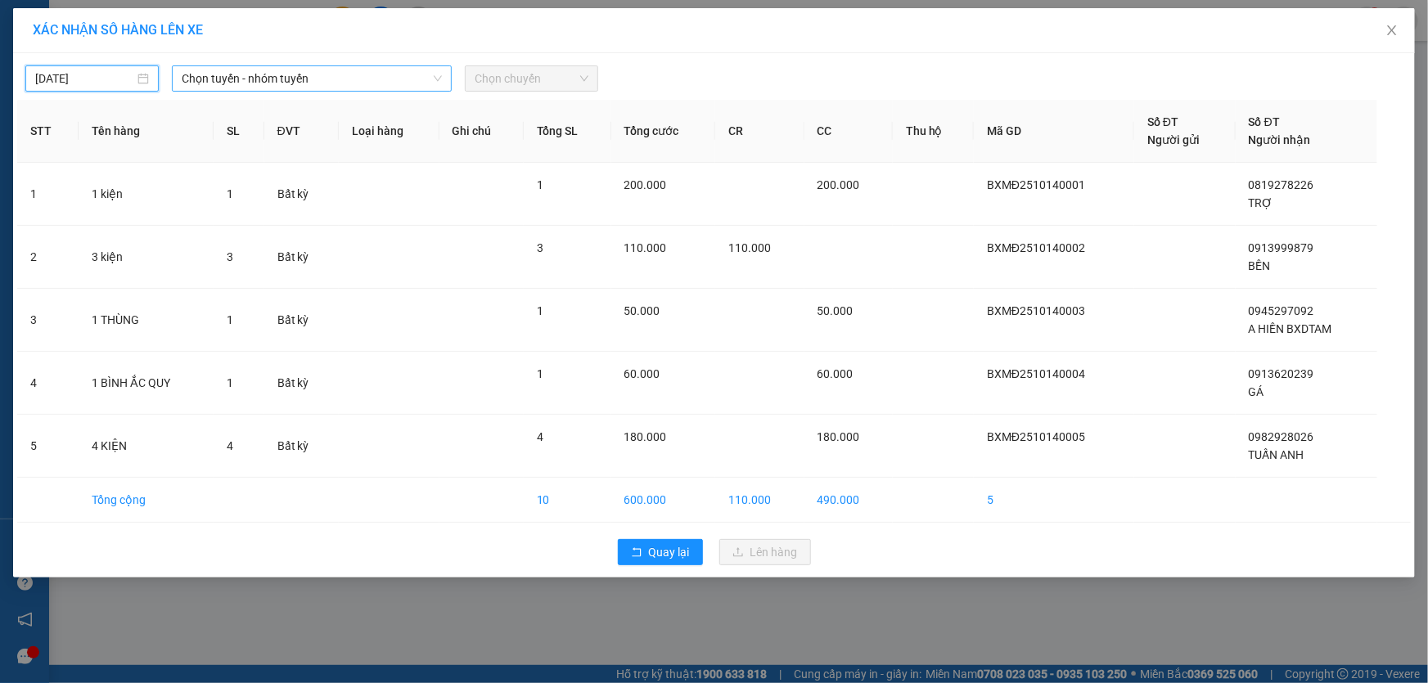
click at [221, 78] on span "Chọn tuyến - nhóm tuyến" at bounding box center [312, 78] width 260 height 25
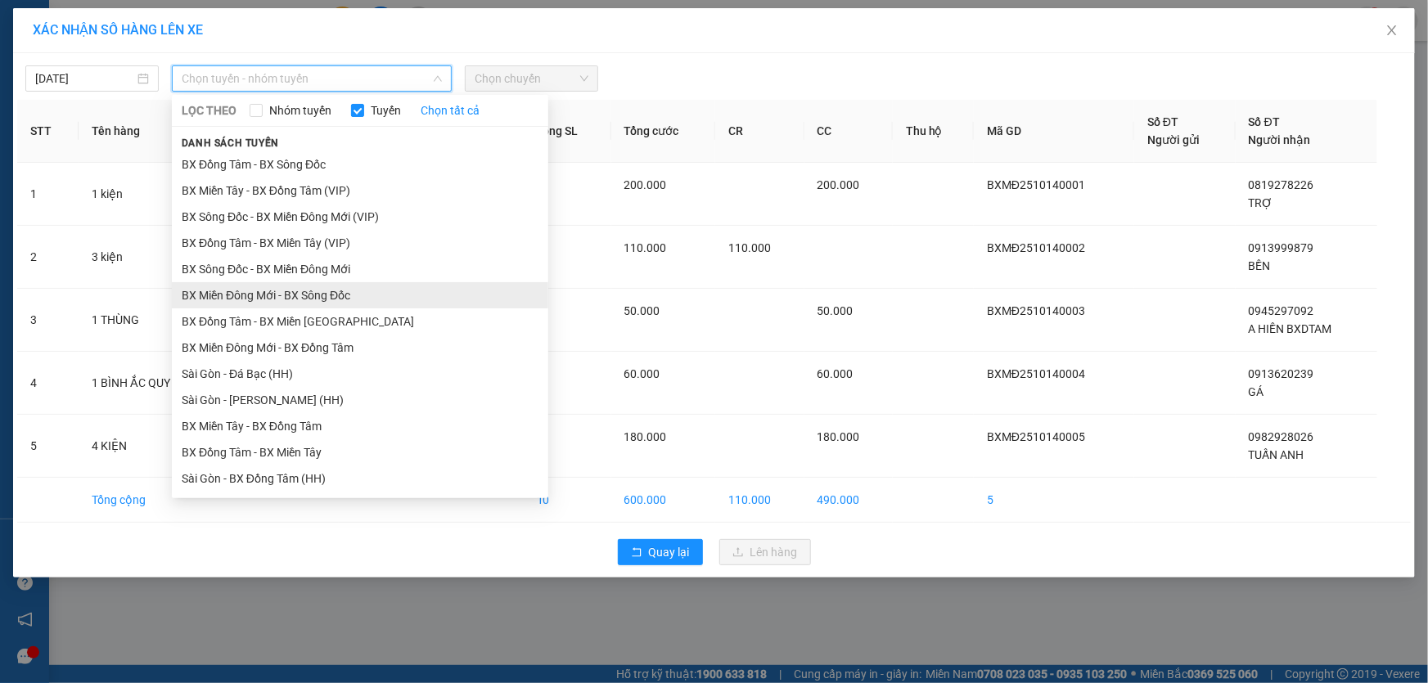
click at [288, 302] on li "BX Miền Đông Mới - BX Sông Đốc" at bounding box center [360, 295] width 376 height 26
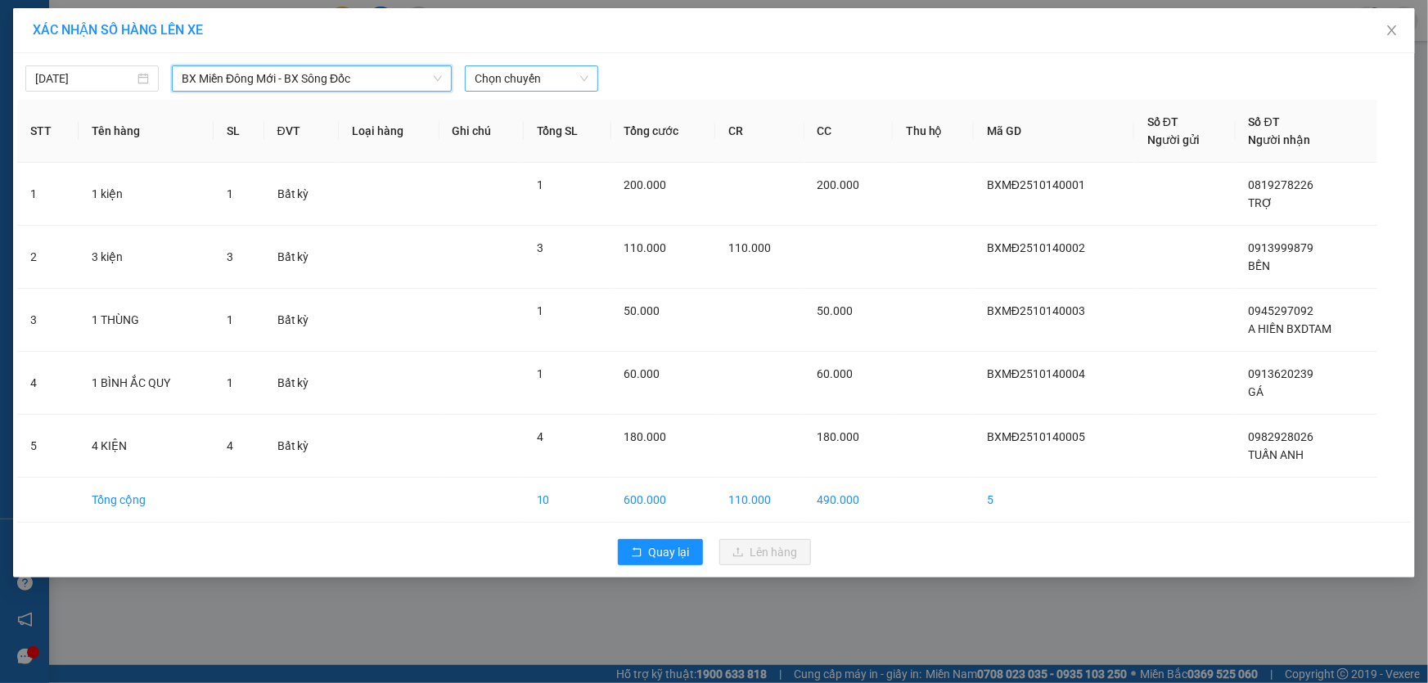
click at [516, 88] on span "Chọn chuyến" at bounding box center [532, 78] width 114 height 25
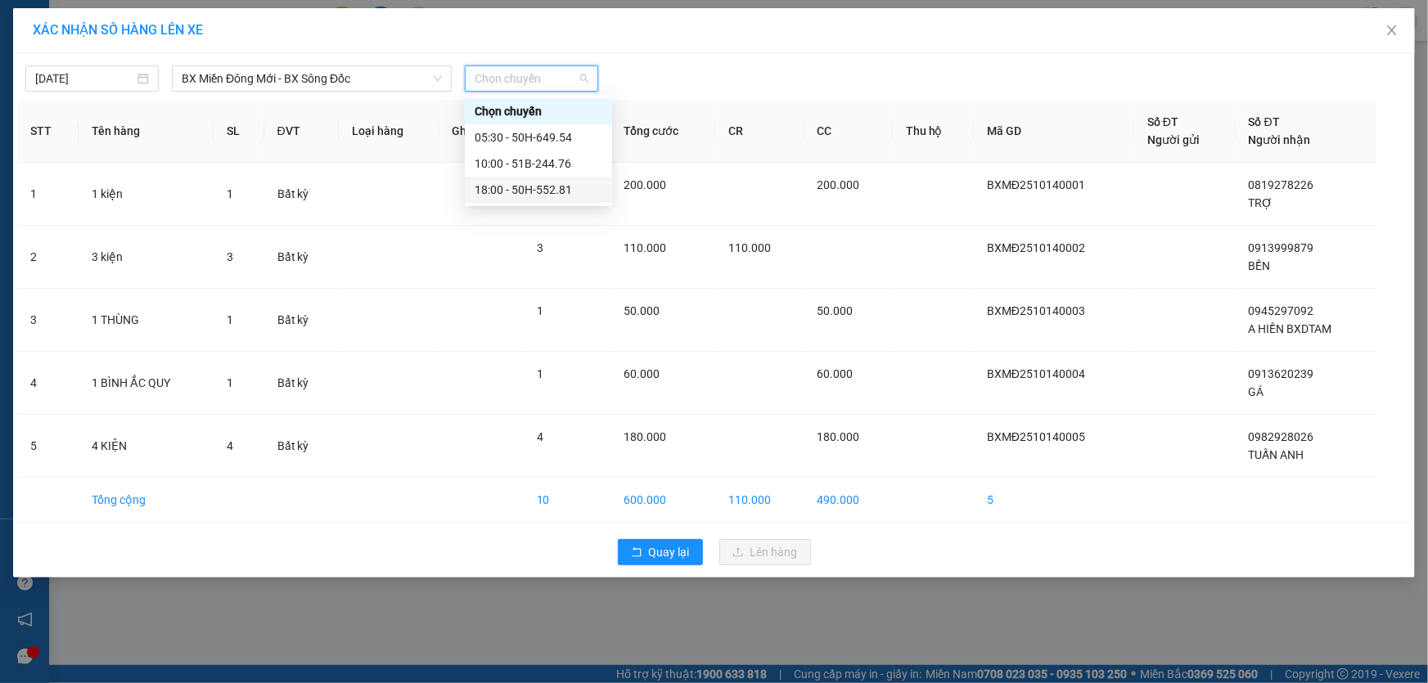
click at [529, 187] on div "18:00 - 50H-552.81" at bounding box center [539, 190] width 128 height 18
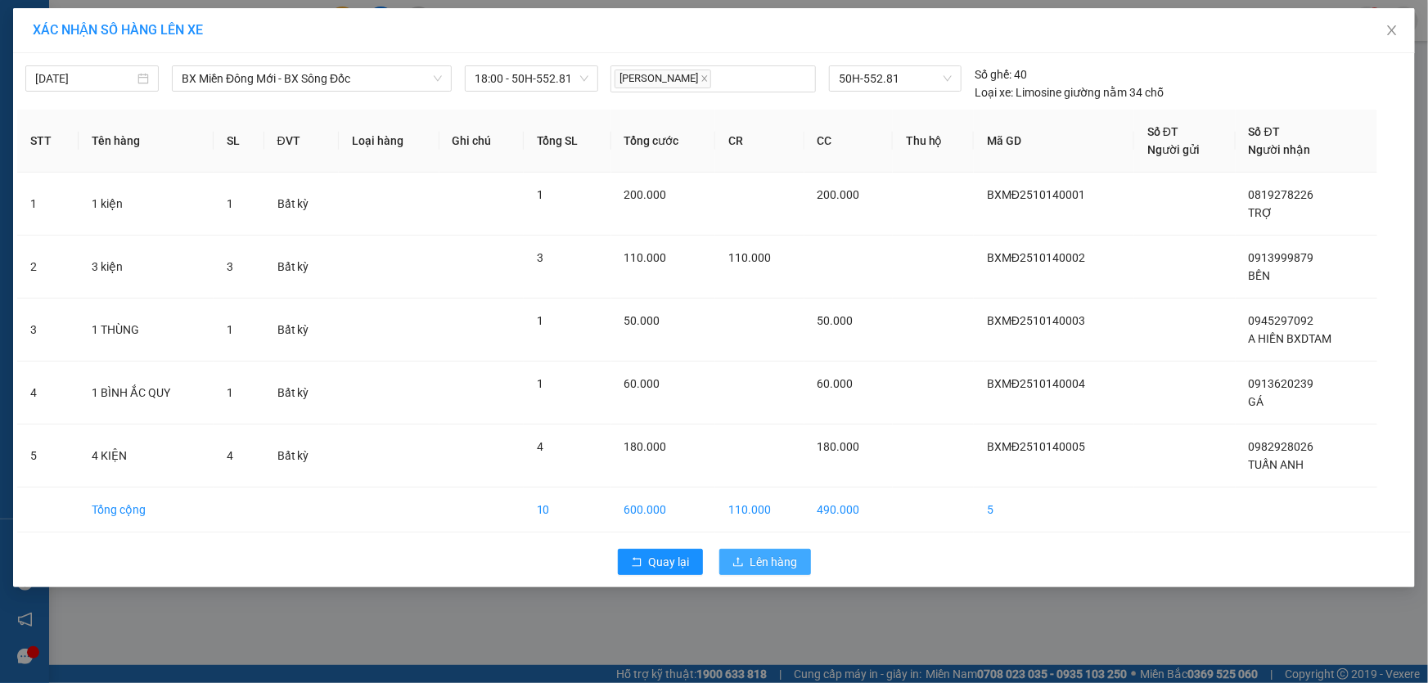
click at [765, 566] on span "Lên hàng" at bounding box center [773, 562] width 47 height 18
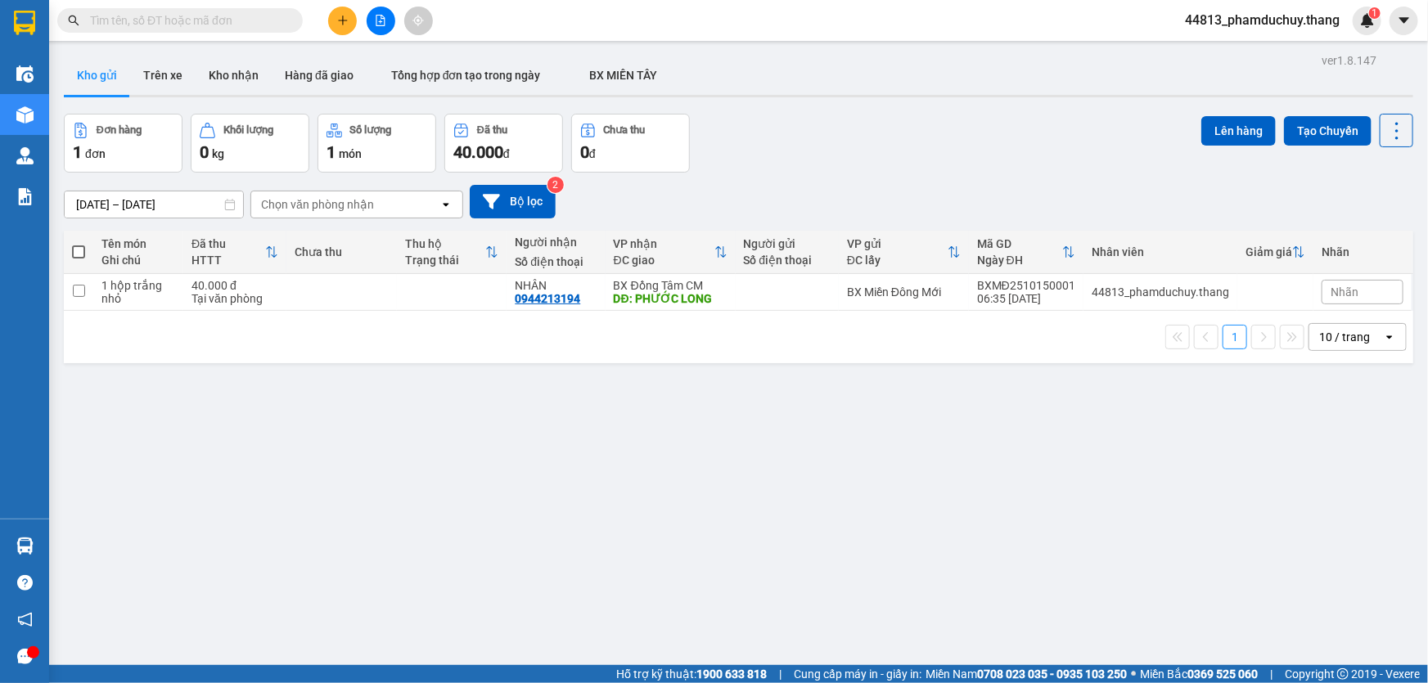
click at [126, 16] on input "text" at bounding box center [186, 20] width 193 height 18
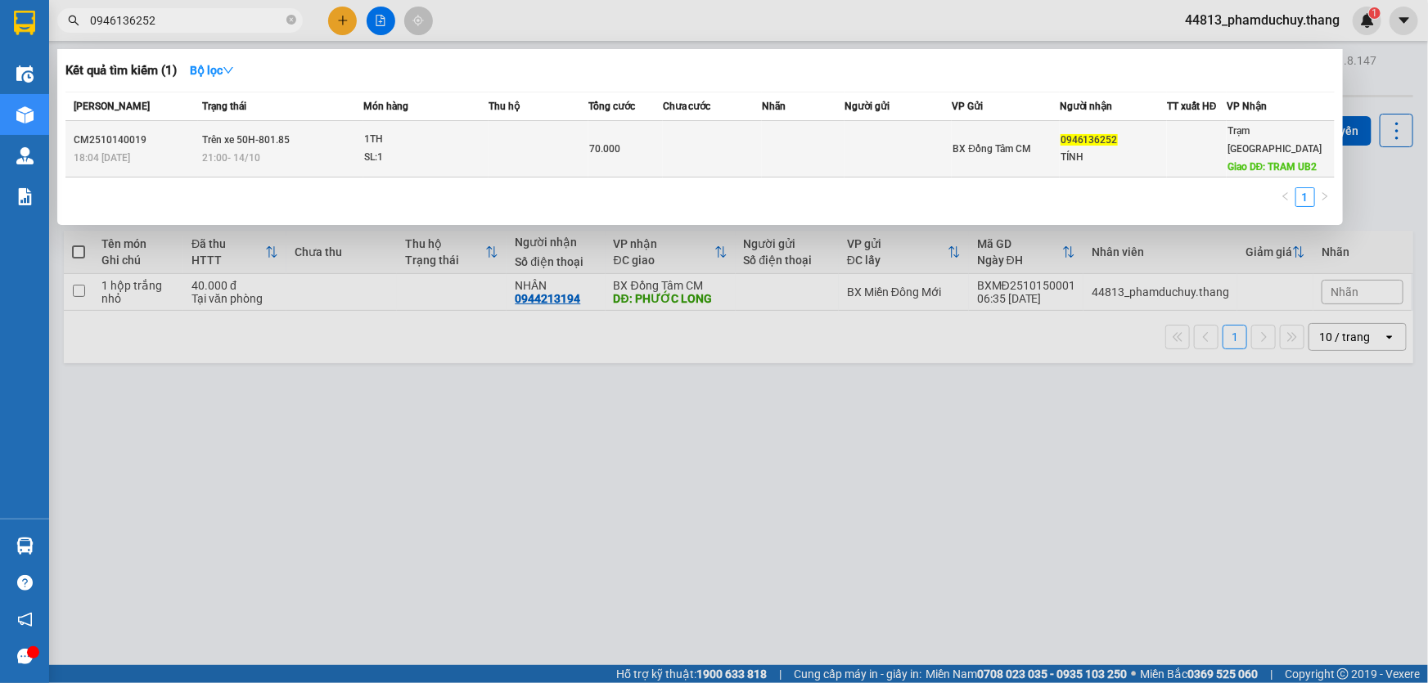
type input "0946136252"
click at [529, 146] on td at bounding box center [538, 149] width 99 height 56
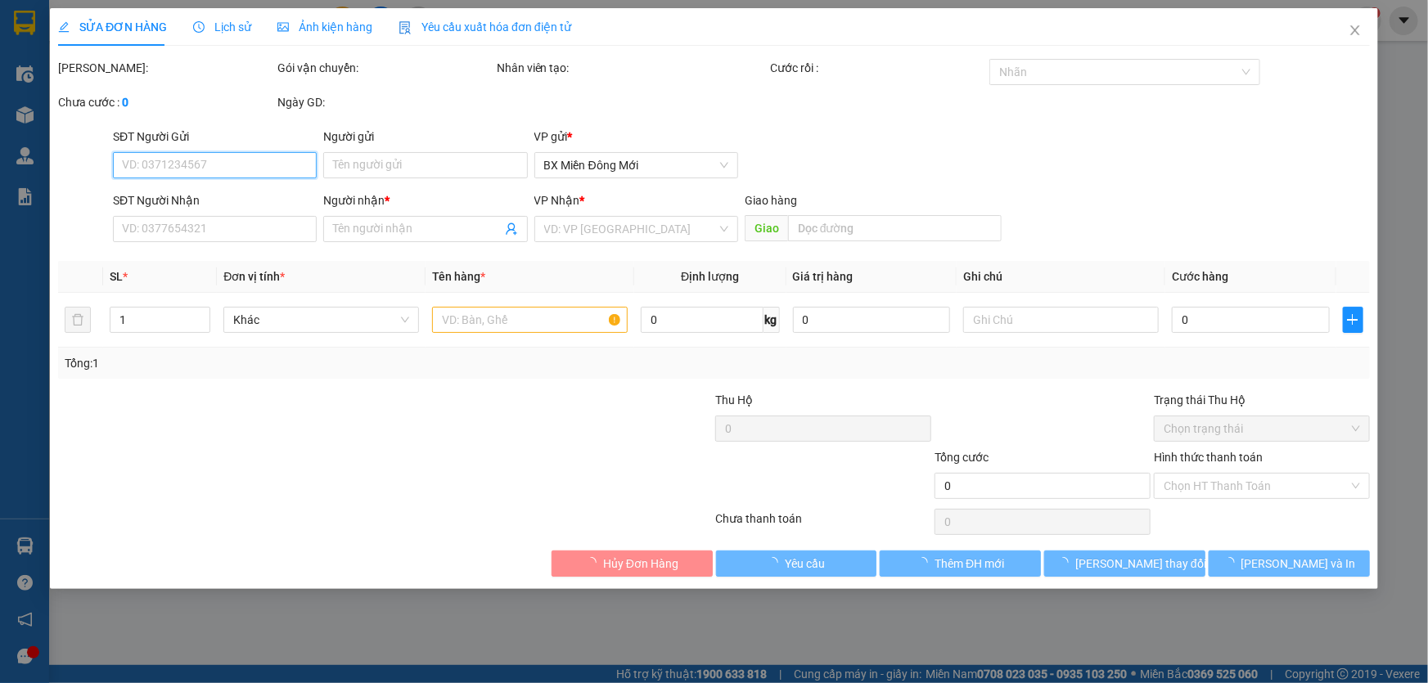
type input "0946136252"
type input "TÍNH"
type input "TRAM UB2"
type input "70.000"
